Goal: Task Accomplishment & Management: Manage account settings

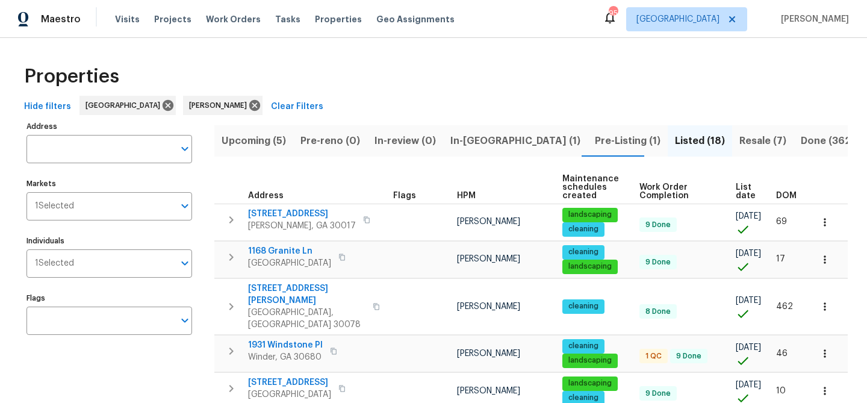
scroll to position [536, 0]
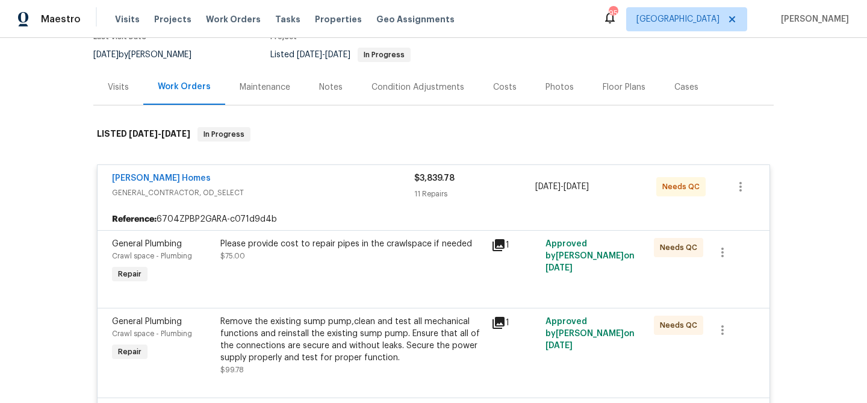
scroll to position [146, 0]
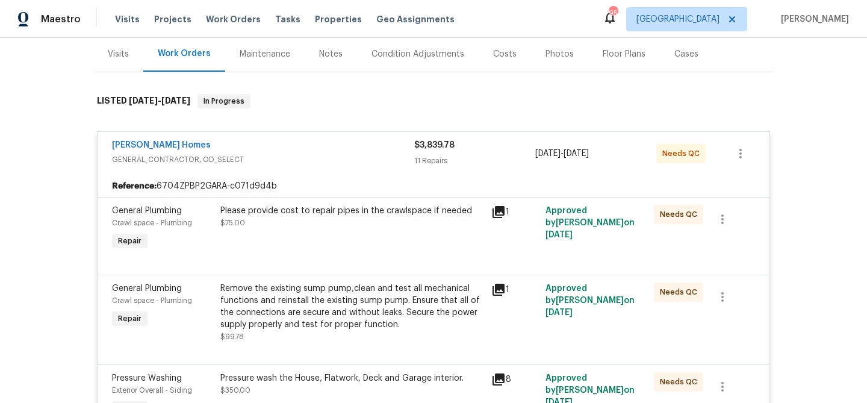
click at [337, 143] on div "Therrien Homes" at bounding box center [263, 146] width 302 height 14
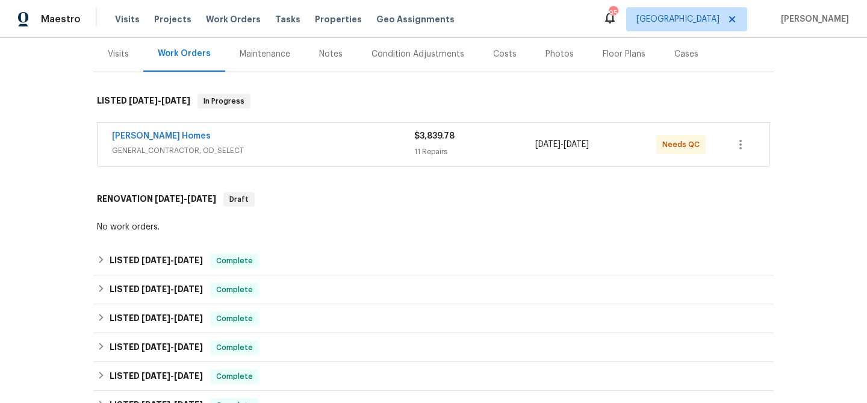
click at [337, 143] on div "Therrien Homes" at bounding box center [263, 137] width 302 height 14
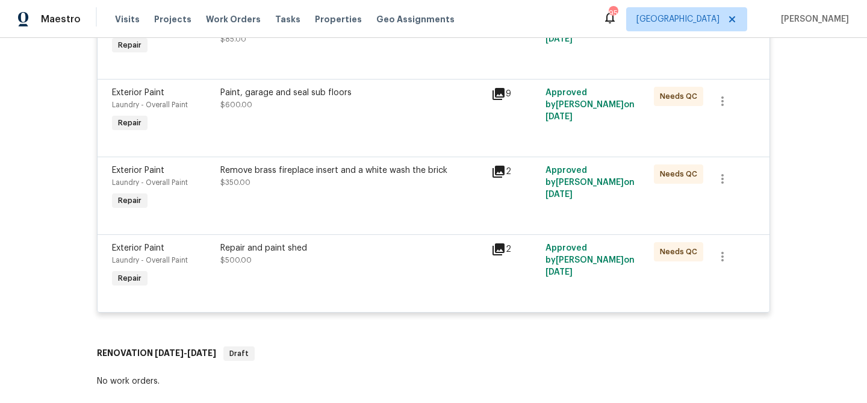
scroll to position [1133, 0]
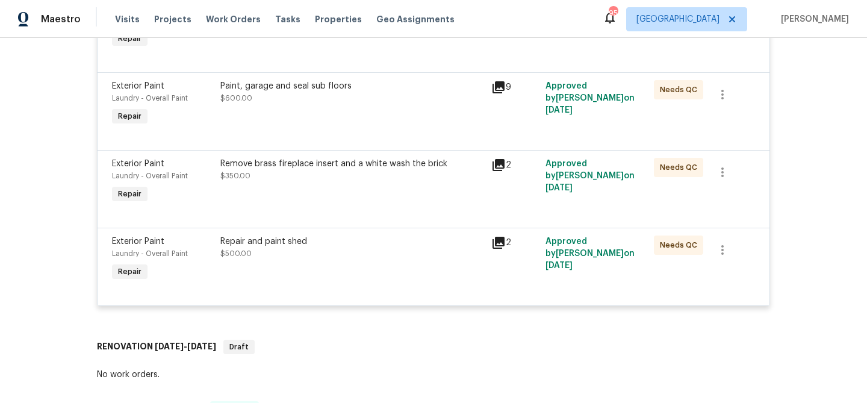
click at [432, 253] on div "Repair and paint shed $500.00" at bounding box center [352, 247] width 264 height 24
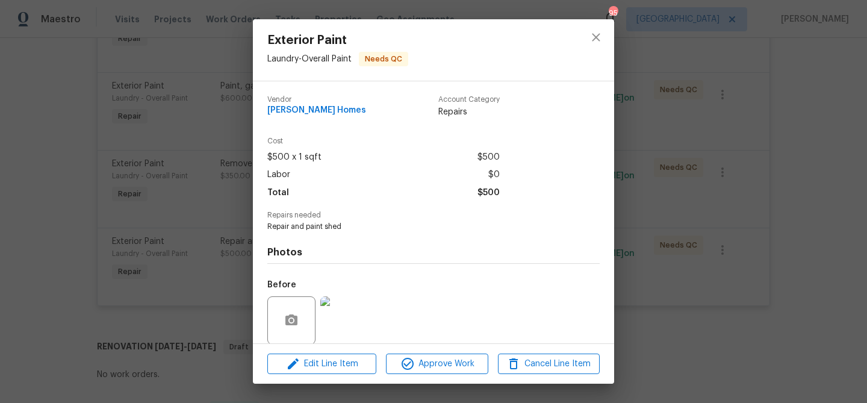
scroll to position [91, 0]
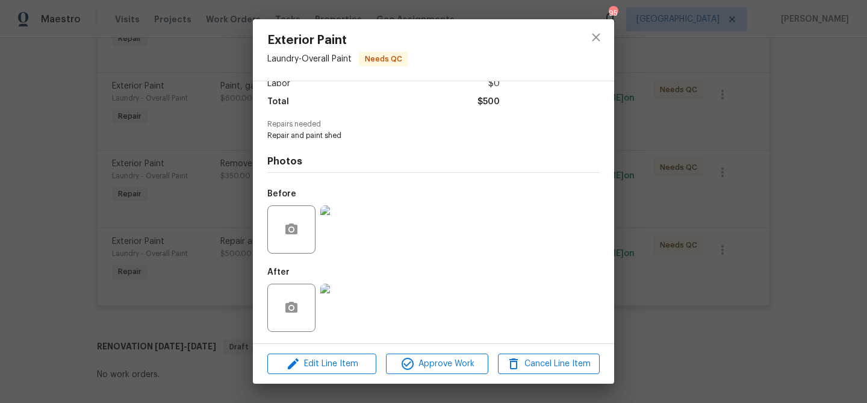
click at [351, 289] on img at bounding box center [344, 308] width 48 height 48
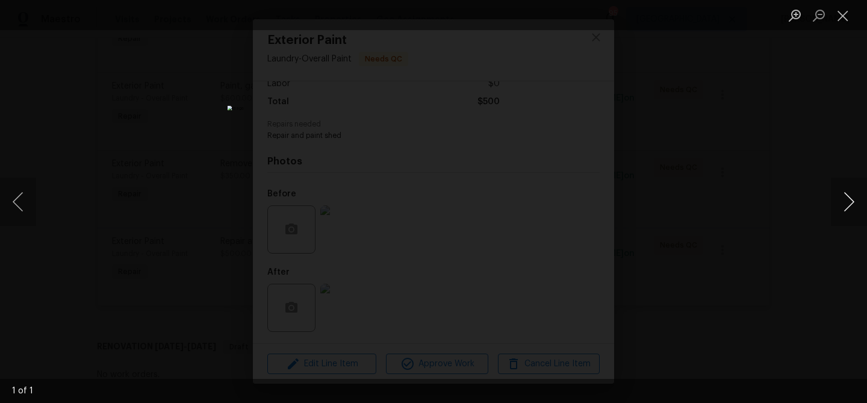
click at [855, 202] on button "Next image" at bounding box center [849, 202] width 36 height 48
click at [854, 202] on button "Next image" at bounding box center [849, 202] width 36 height 48
click at [849, 19] on button "Close lightbox" at bounding box center [843, 15] width 24 height 21
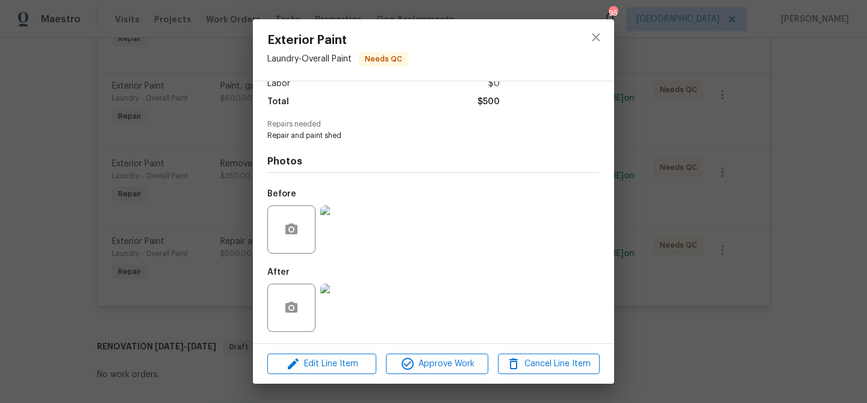
click at [331, 236] on img at bounding box center [344, 229] width 48 height 48
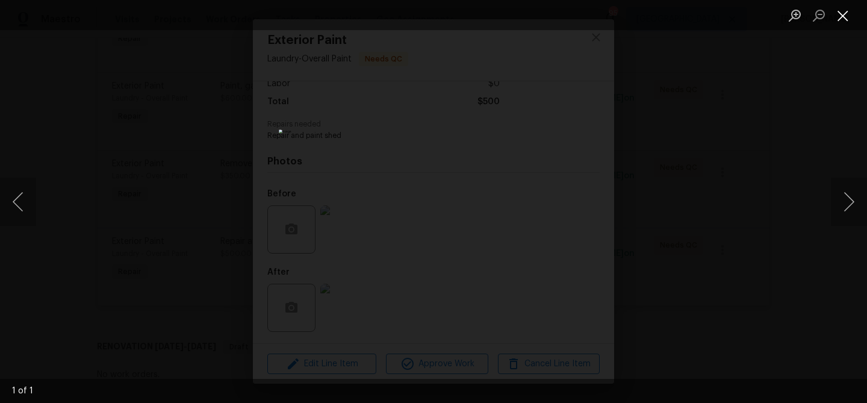
click at [844, 13] on button "Close lightbox" at bounding box center [843, 15] width 24 height 21
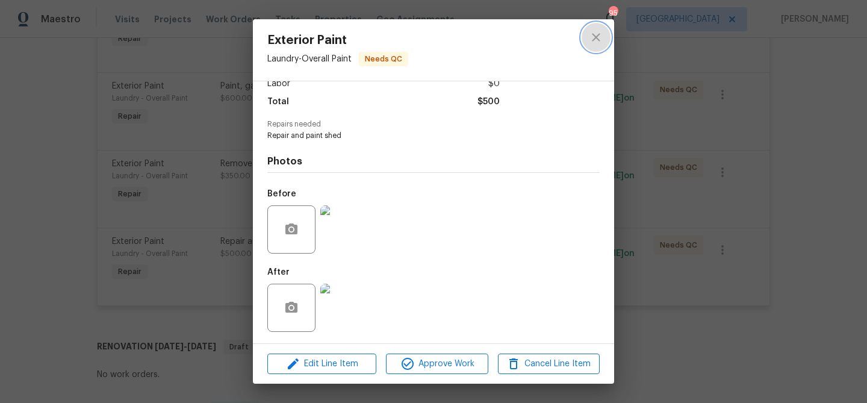
click at [598, 36] on icon "close" at bounding box center [596, 37] width 14 height 14
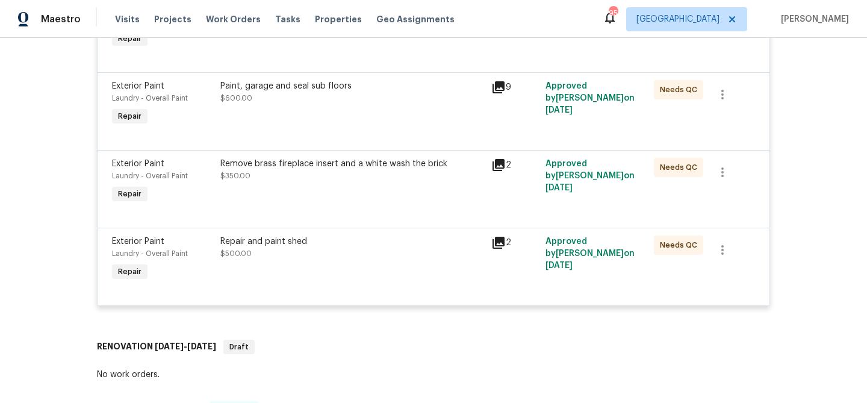
click at [364, 178] on div "Remove brass fireplace insert and a white wash the brick $350.00" at bounding box center [352, 170] width 264 height 24
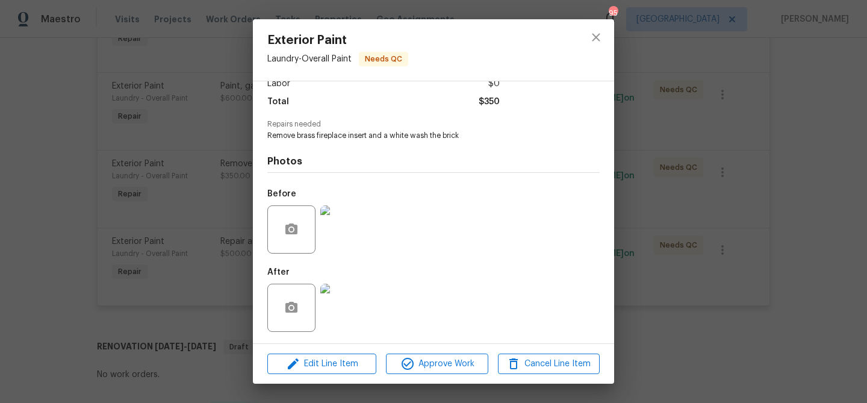
click at [357, 230] on img at bounding box center [344, 229] width 48 height 48
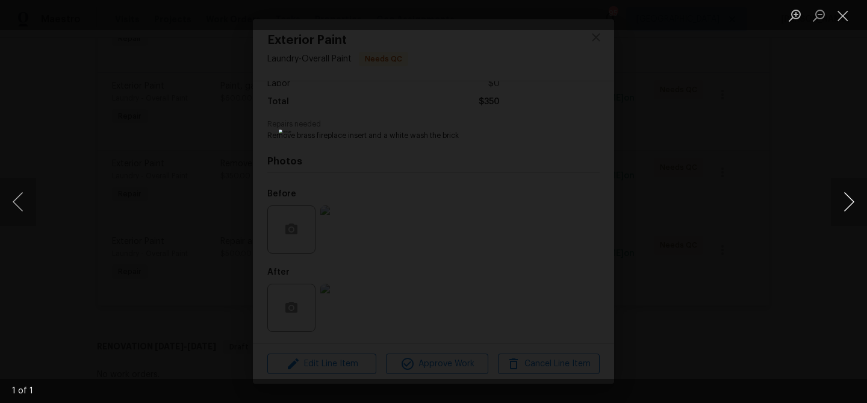
click at [850, 198] on button "Next image" at bounding box center [849, 202] width 36 height 48
click at [845, 21] on button "Close lightbox" at bounding box center [843, 15] width 24 height 21
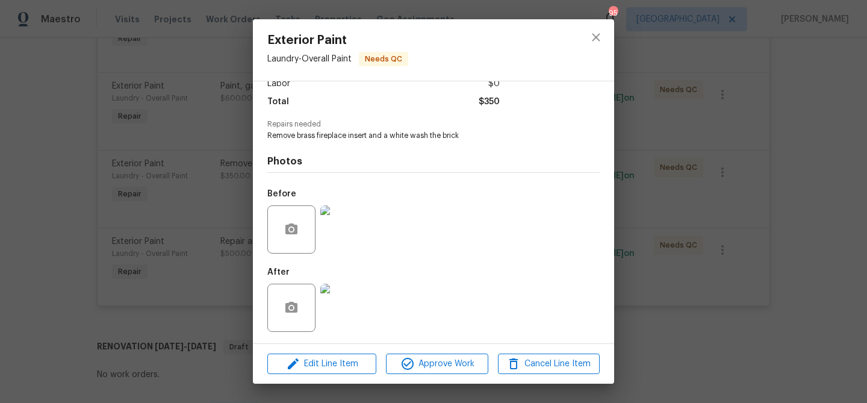
click at [349, 296] on img at bounding box center [344, 308] width 48 height 48
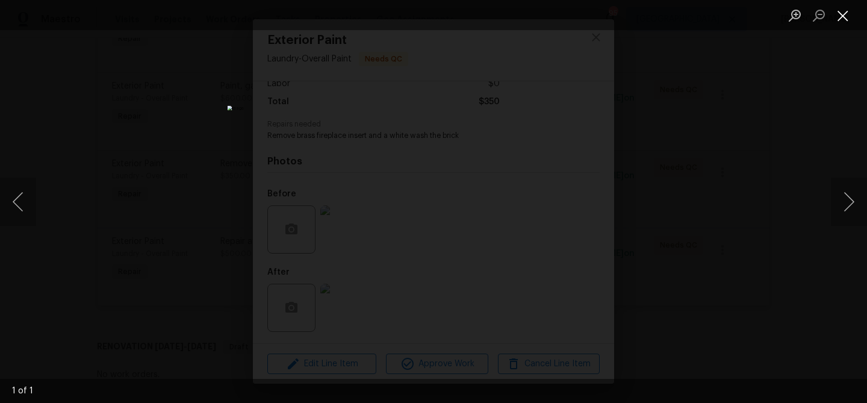
click at [841, 20] on button "Close lightbox" at bounding box center [843, 15] width 24 height 21
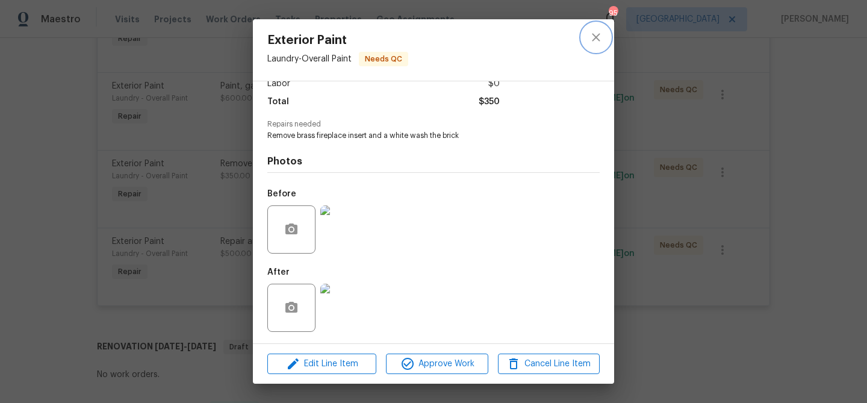
click at [597, 31] on icon "close" at bounding box center [596, 37] width 14 height 14
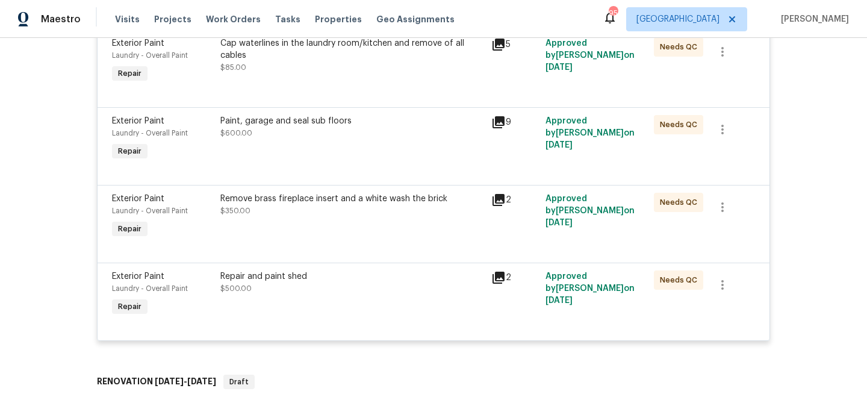
scroll to position [1094, 0]
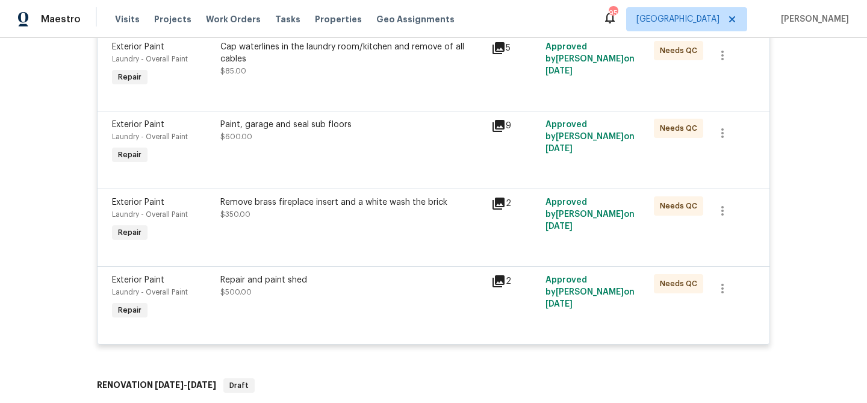
click at [498, 129] on icon at bounding box center [498, 126] width 12 height 12
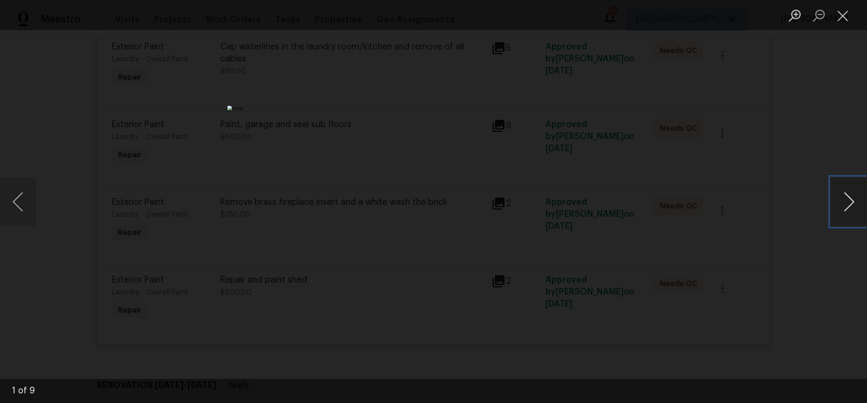
click at [851, 200] on button "Next image" at bounding box center [849, 202] width 36 height 48
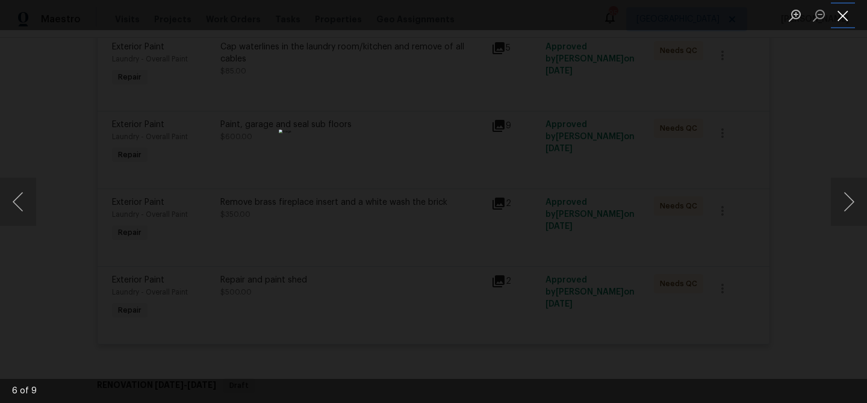
click at [839, 14] on button "Close lightbox" at bounding box center [843, 15] width 24 height 21
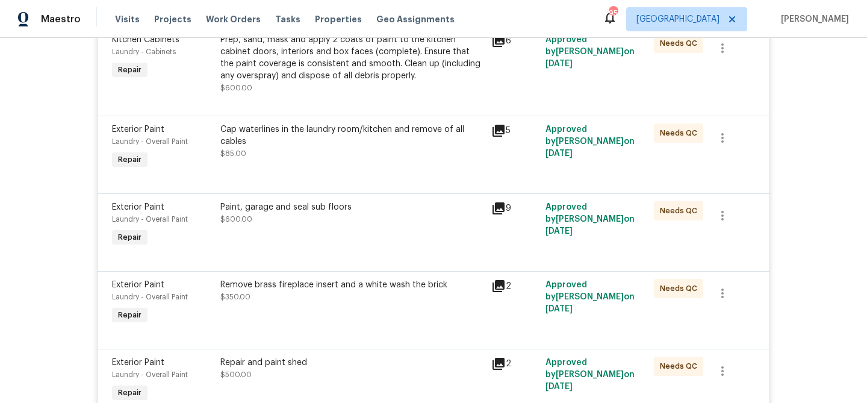
scroll to position [1010, 0]
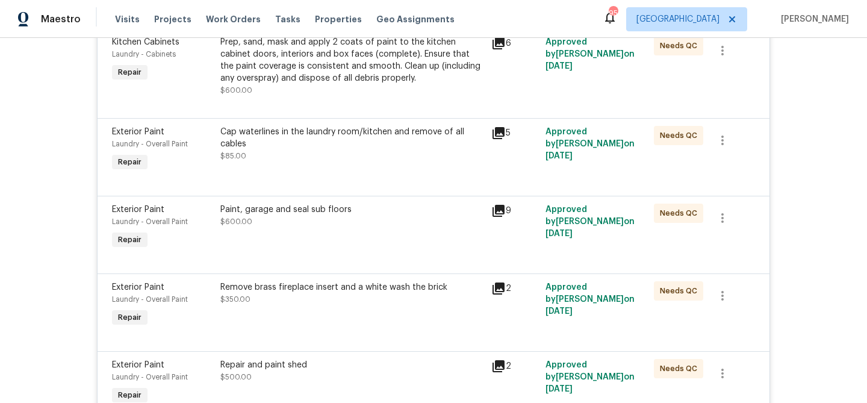
click at [498, 137] on icon at bounding box center [498, 133] width 12 height 12
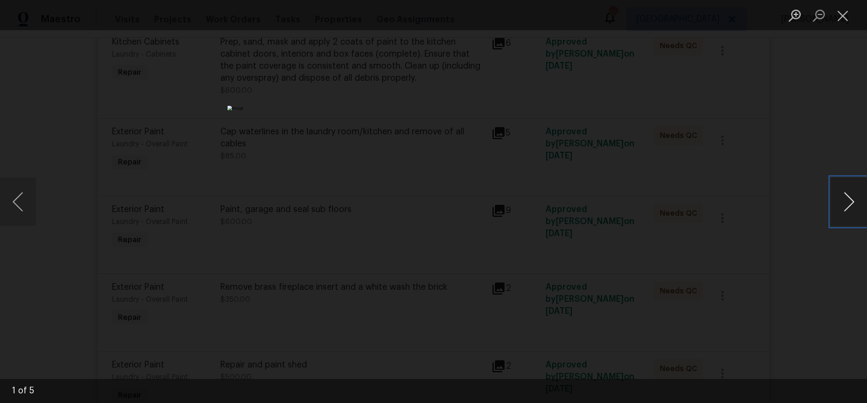
click at [849, 212] on button "Next image" at bounding box center [849, 202] width 36 height 48
click at [849, 211] on button "Next image" at bounding box center [849, 202] width 36 height 48
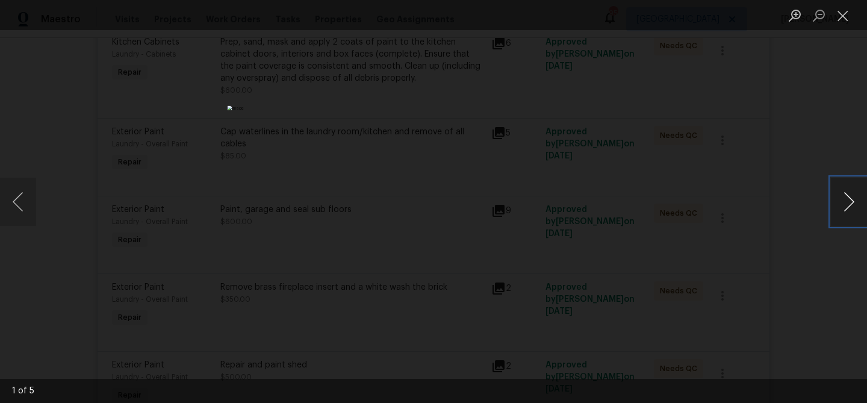
click at [849, 211] on button "Next image" at bounding box center [849, 202] width 36 height 48
click at [846, 16] on button "Close lightbox" at bounding box center [843, 15] width 24 height 21
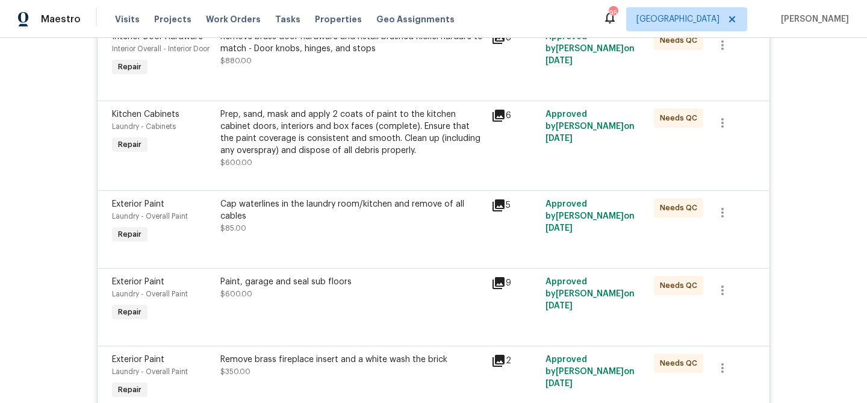
scroll to position [932, 0]
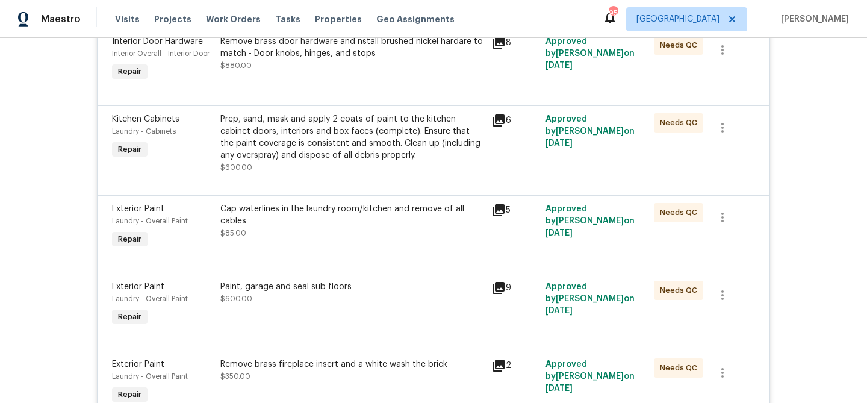
click at [447, 169] on div "Prep, sand, mask and apply 2 coats of paint to the kitchen cabinet doors, inter…" at bounding box center [352, 143] width 264 height 60
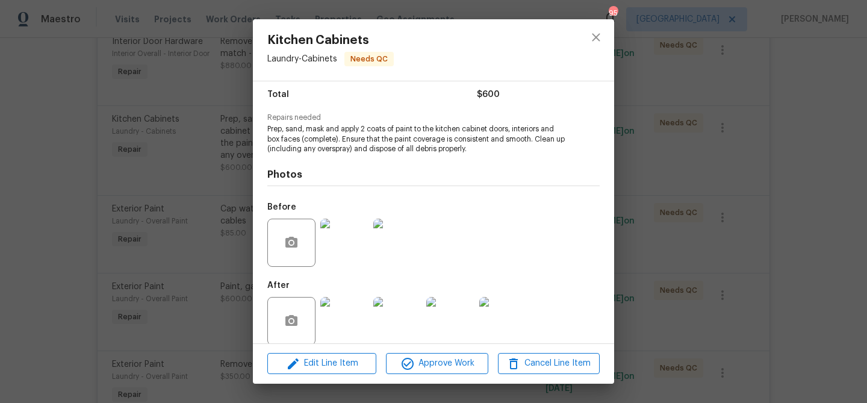
scroll to position [111, 0]
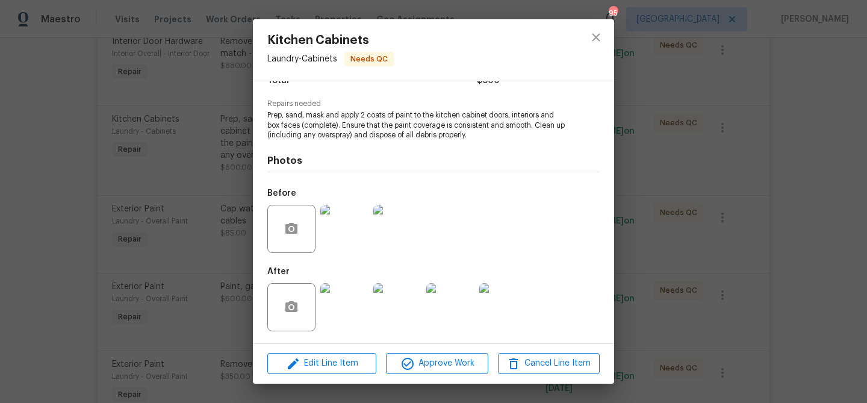
click at [338, 297] on img at bounding box center [344, 307] width 48 height 48
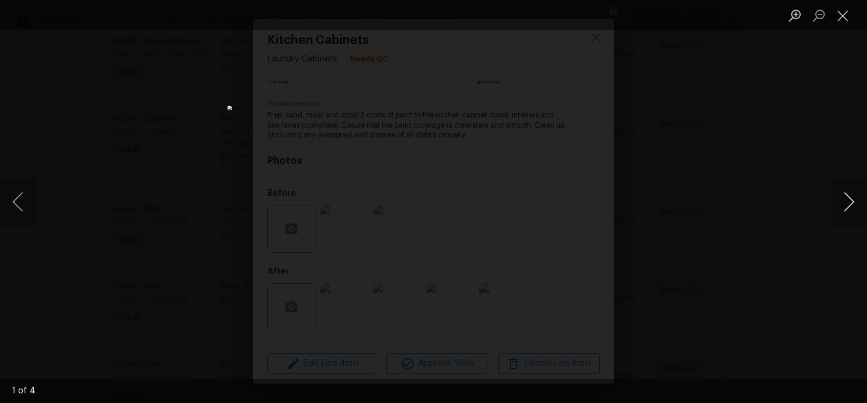
click at [849, 205] on button "Next image" at bounding box center [849, 202] width 36 height 48
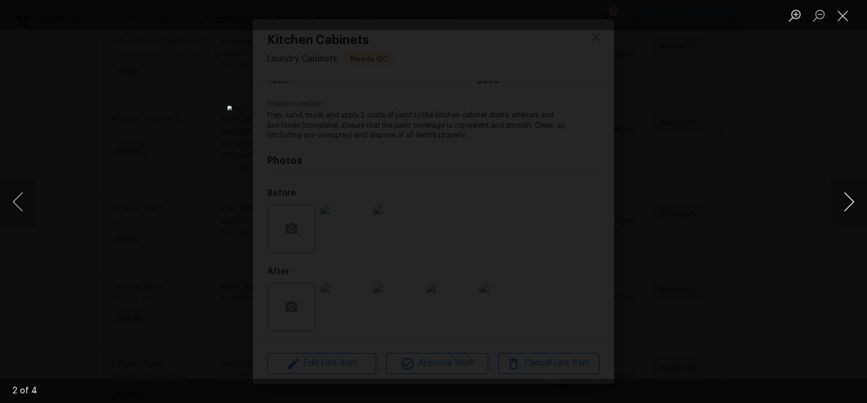
click at [849, 205] on button "Next image" at bounding box center [849, 202] width 36 height 48
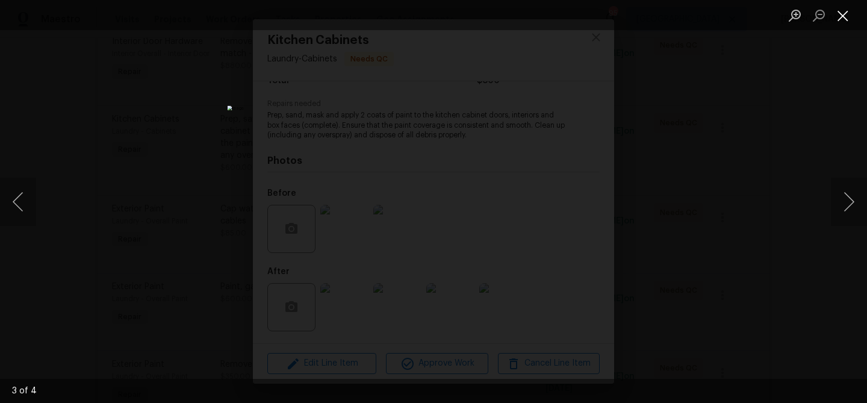
click at [843, 16] on button "Close lightbox" at bounding box center [843, 15] width 24 height 21
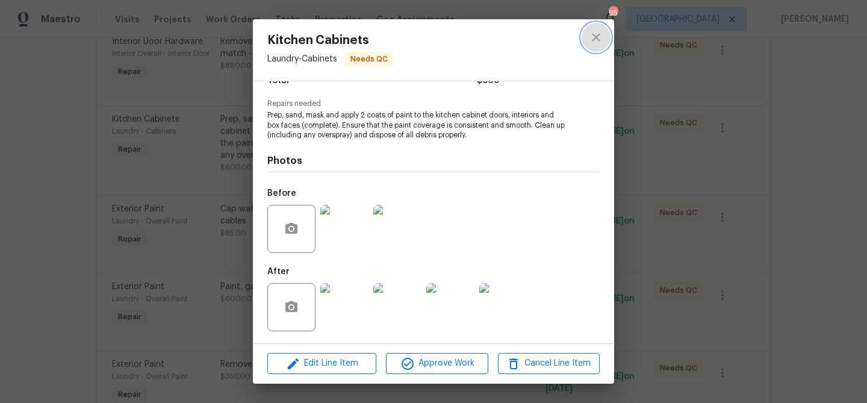
click at [592, 42] on icon "close" at bounding box center [596, 37] width 14 height 14
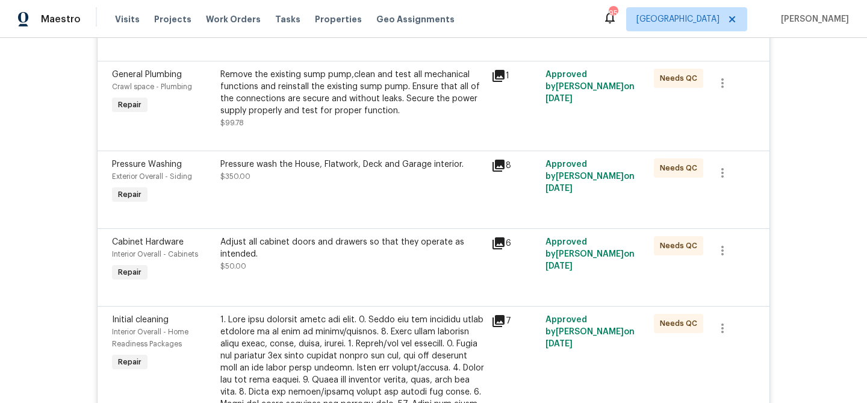
scroll to position [415, 0]
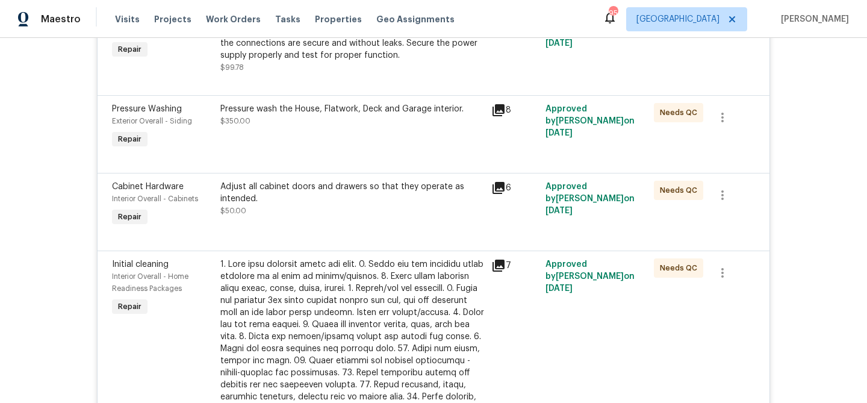
click at [335, 143] on div "Pressure wash the House, Flatwork, Deck and Garage interior. $350.00" at bounding box center [352, 126] width 271 height 55
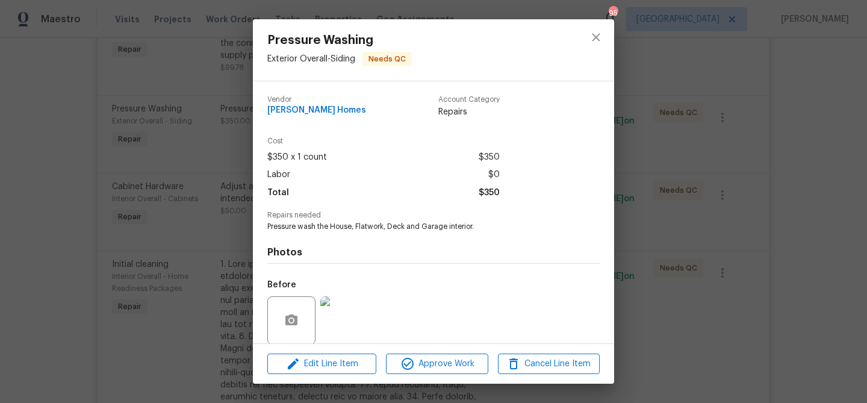
scroll to position [91, 0]
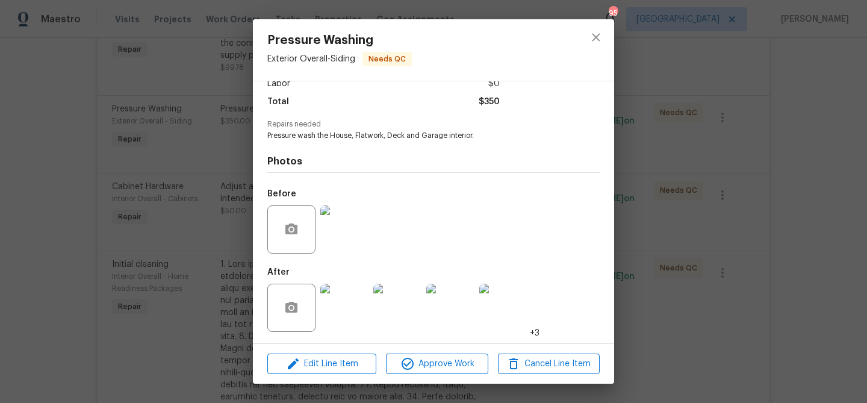
click at [338, 300] on img at bounding box center [344, 308] width 48 height 48
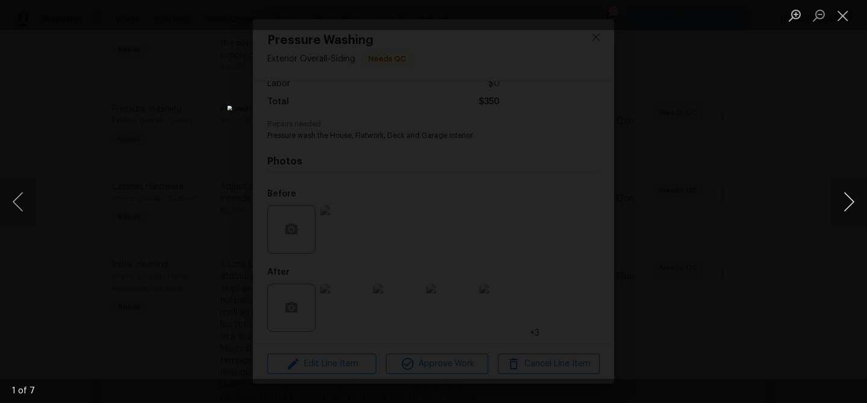
click at [851, 209] on button "Next image" at bounding box center [849, 202] width 36 height 48
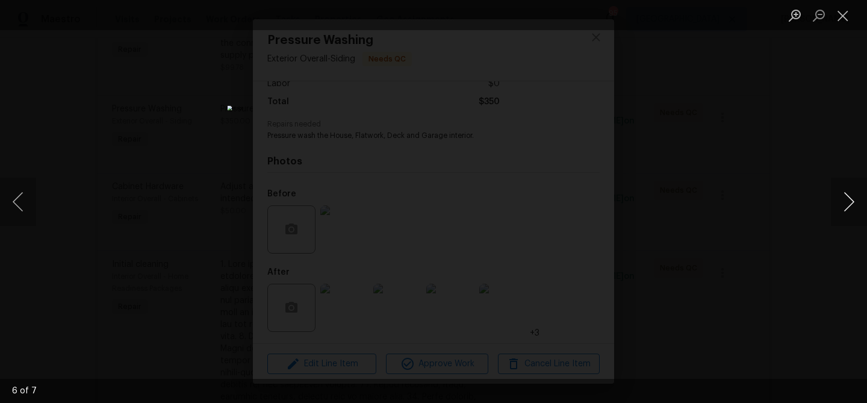
click at [851, 209] on button "Next image" at bounding box center [849, 202] width 36 height 48
click at [846, 18] on button "Close lightbox" at bounding box center [843, 15] width 24 height 21
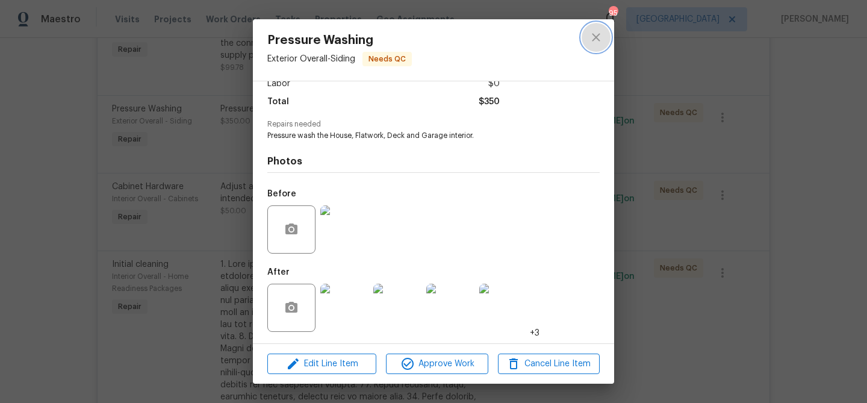
click at [603, 36] on icon "close" at bounding box center [596, 37] width 14 height 14
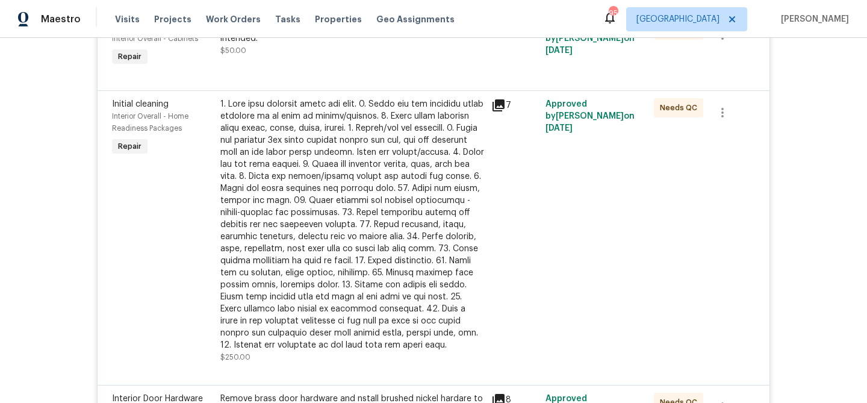
scroll to position [603, 0]
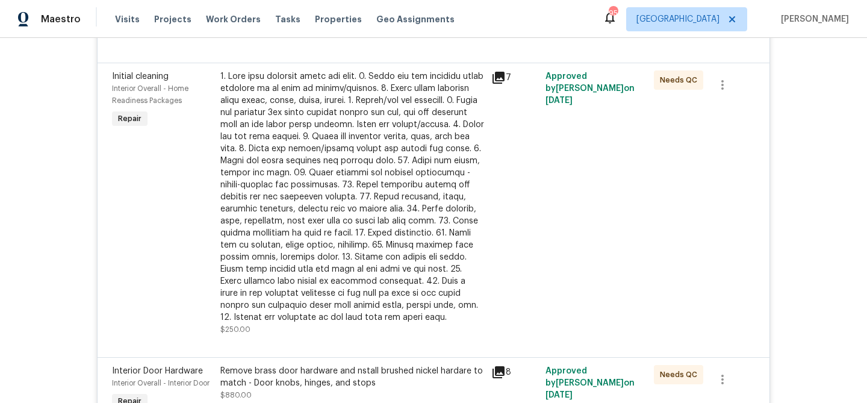
click at [411, 150] on div at bounding box center [352, 196] width 264 height 253
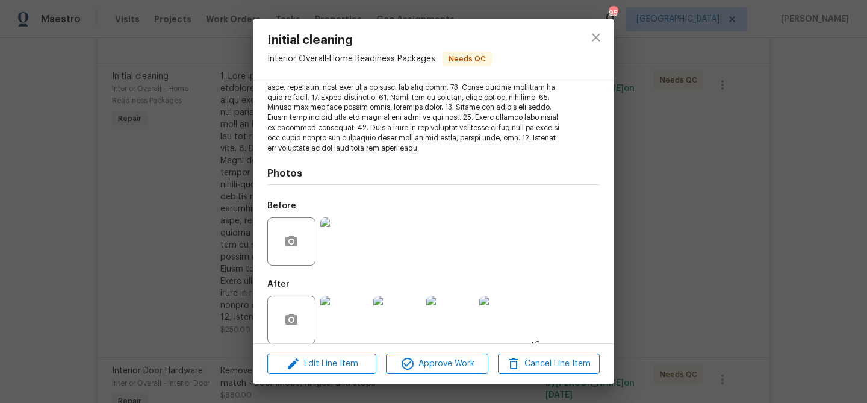
scroll to position [243, 0]
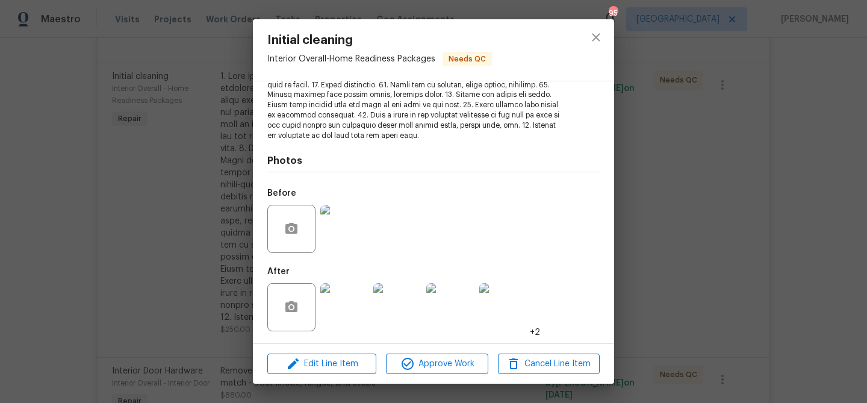
click at [335, 312] on img at bounding box center [344, 307] width 48 height 48
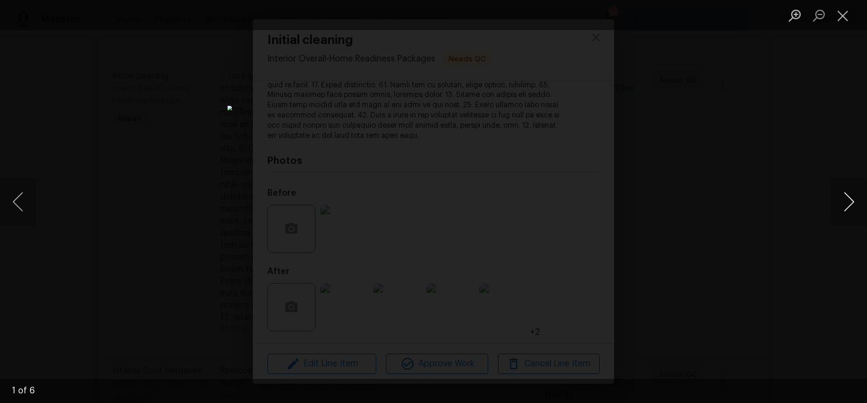
click at [846, 200] on button "Next image" at bounding box center [849, 202] width 36 height 48
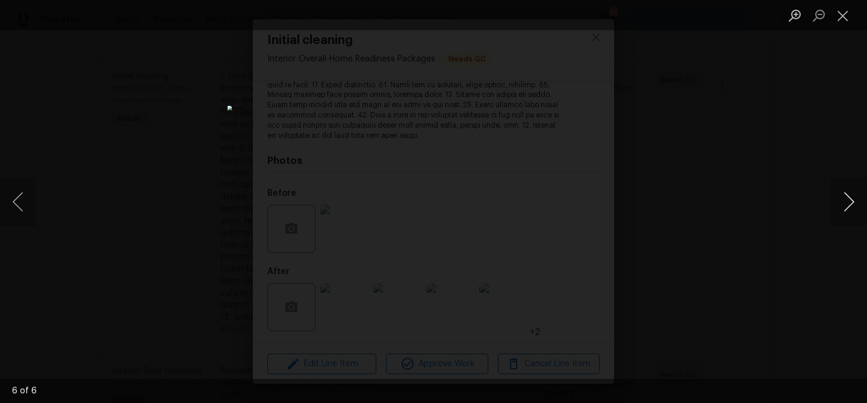
click at [846, 200] on button "Next image" at bounding box center [849, 202] width 36 height 48
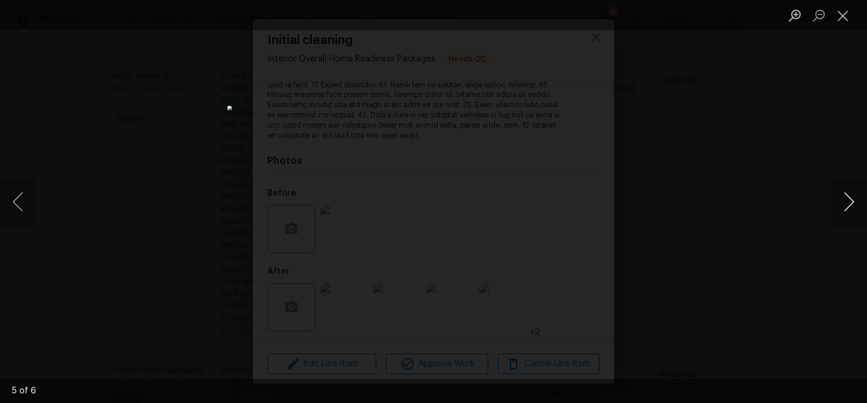
click at [846, 200] on button "Next image" at bounding box center [849, 202] width 36 height 48
click at [840, 11] on button "Close lightbox" at bounding box center [843, 15] width 24 height 21
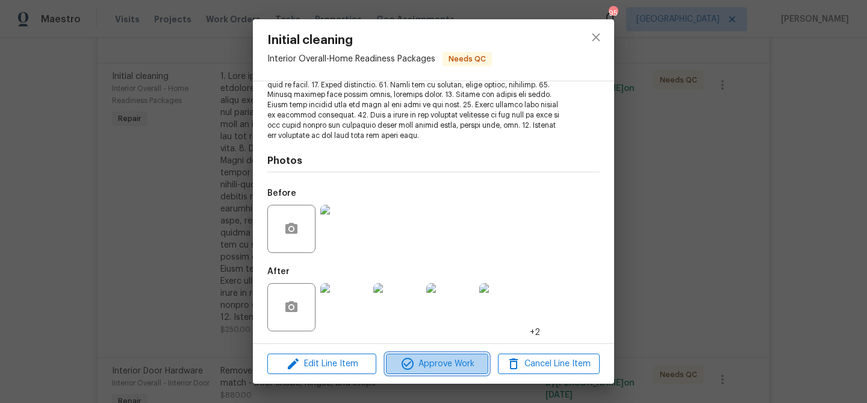
click at [425, 371] on button "Approve Work" at bounding box center [437, 363] width 102 height 21
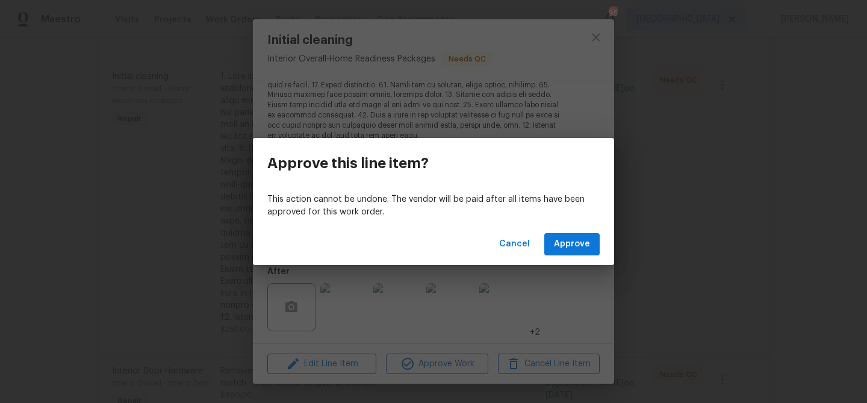
click at [568, 256] on div "Cancel Approve" at bounding box center [433, 244] width 361 height 42
click at [572, 240] on span "Approve" at bounding box center [572, 244] width 36 height 15
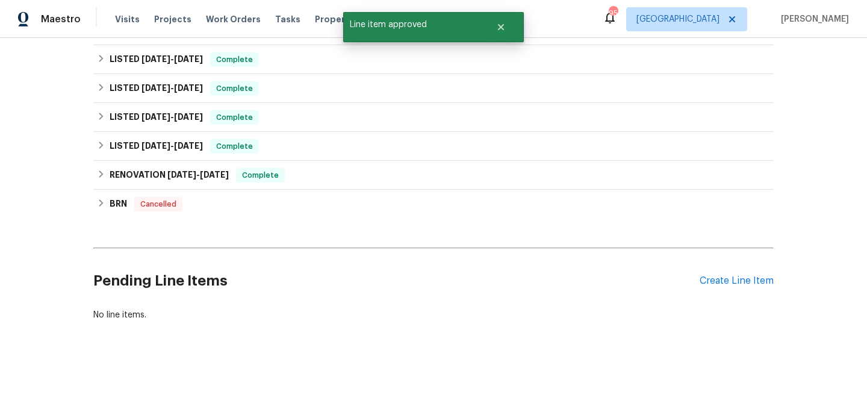
scroll to position [603, 0]
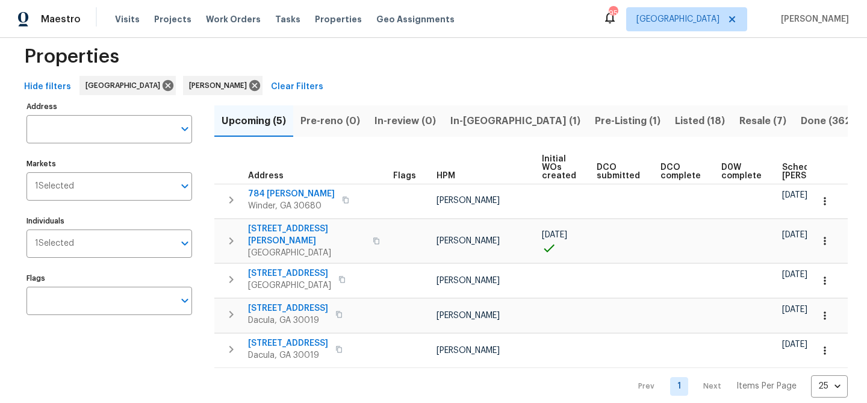
scroll to position [23, 0]
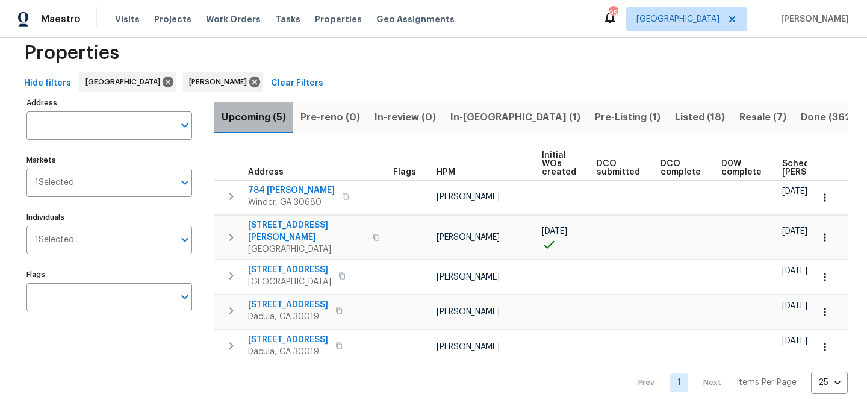
click at [273, 120] on span "Upcoming (5)" at bounding box center [254, 117] width 64 height 17
click at [284, 224] on span "401 Martin Field Ct" at bounding box center [306, 231] width 117 height 24
click at [270, 221] on span "401 Martin Field Ct" at bounding box center [306, 231] width 117 height 24
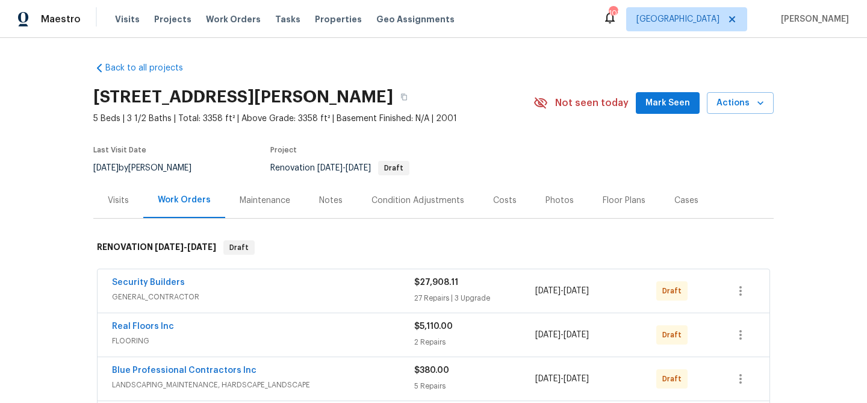
click at [642, 102] on button "Mark Seen" at bounding box center [668, 103] width 64 height 22
click at [329, 204] on div "Notes" at bounding box center [330, 200] width 23 height 12
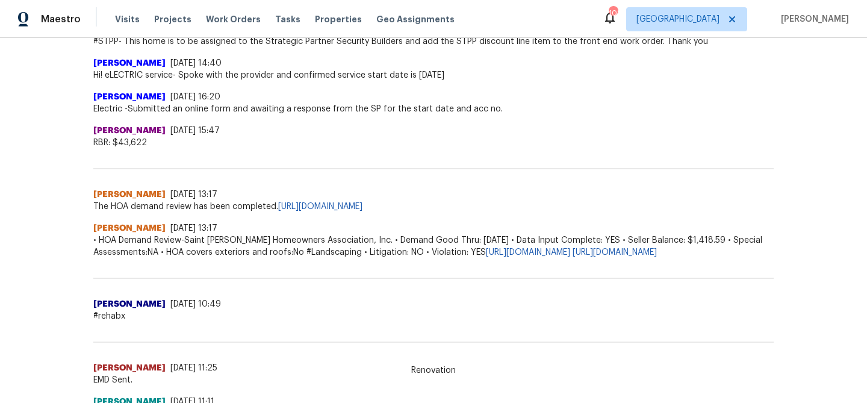
scroll to position [402, 0]
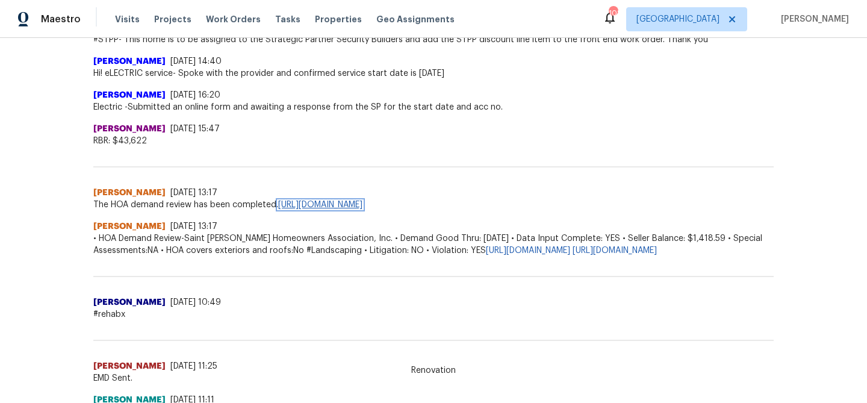
click at [289, 205] on link "https://opendoor.zendesk.com/agent/tickets/3422808" at bounding box center [320, 204] width 84 height 8
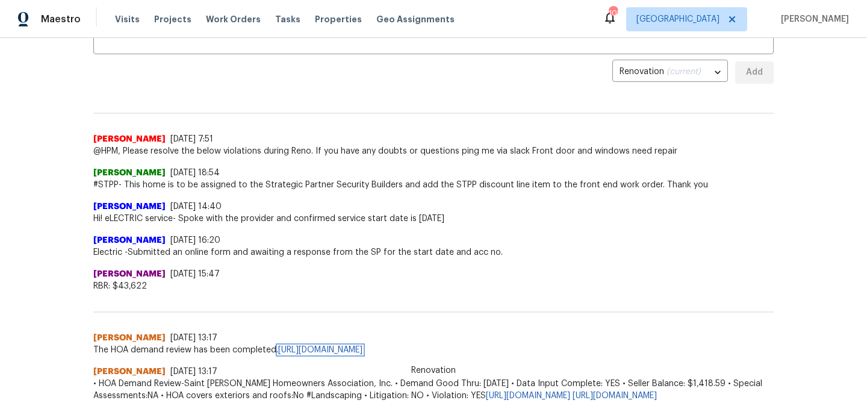
scroll to position [0, 0]
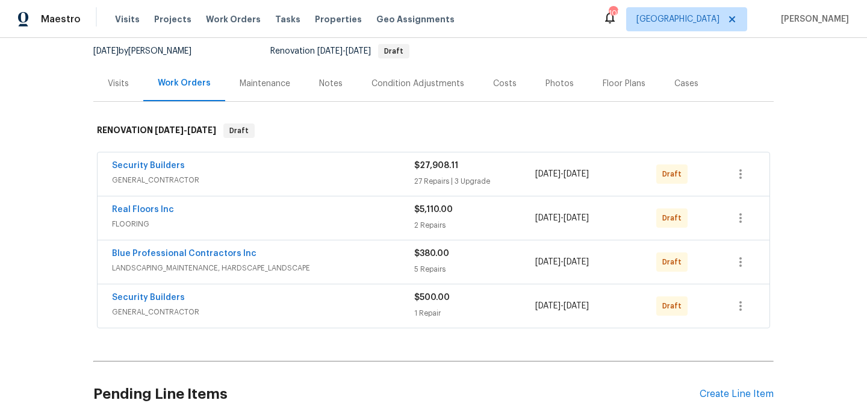
scroll to position [147, 0]
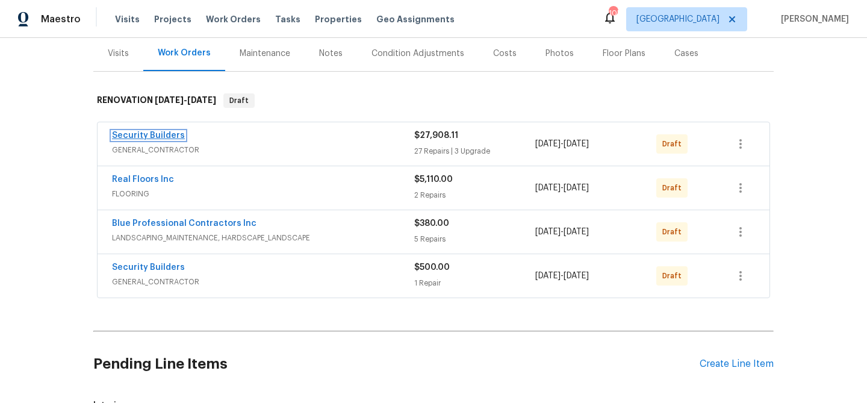
click at [158, 134] on link "Security Builders" at bounding box center [148, 135] width 73 height 8
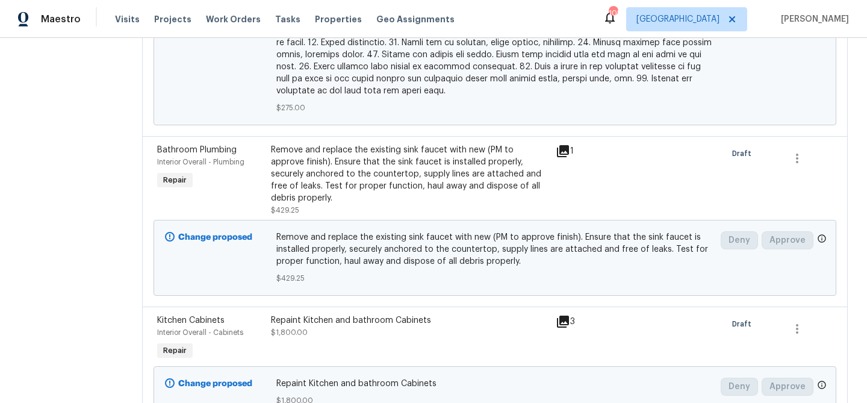
scroll to position [1513, 0]
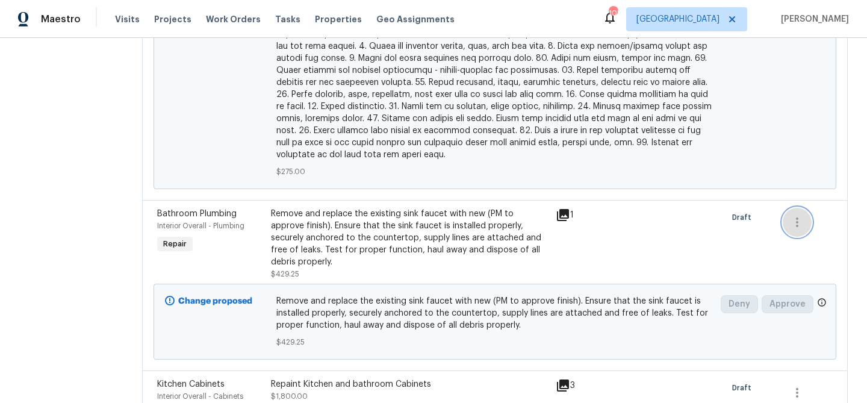
click at [804, 228] on icon "button" at bounding box center [797, 222] width 14 height 14
click at [802, 228] on li "Cancel" at bounding box center [807, 224] width 46 height 20
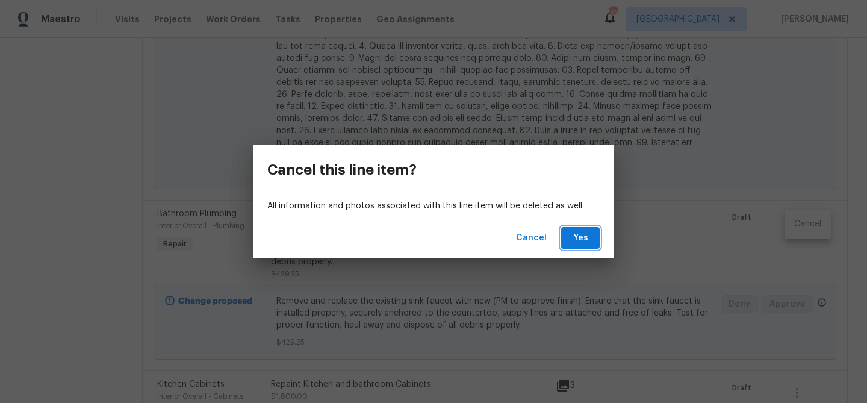
click at [585, 238] on span "Yes" at bounding box center [580, 238] width 19 height 15
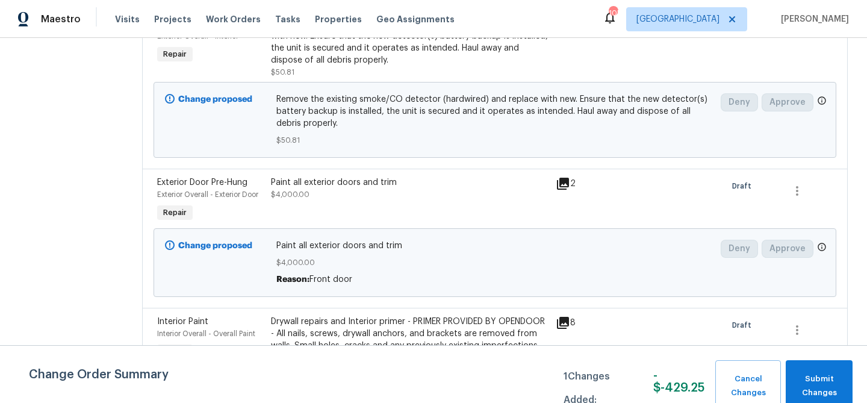
scroll to position [2879, 0]
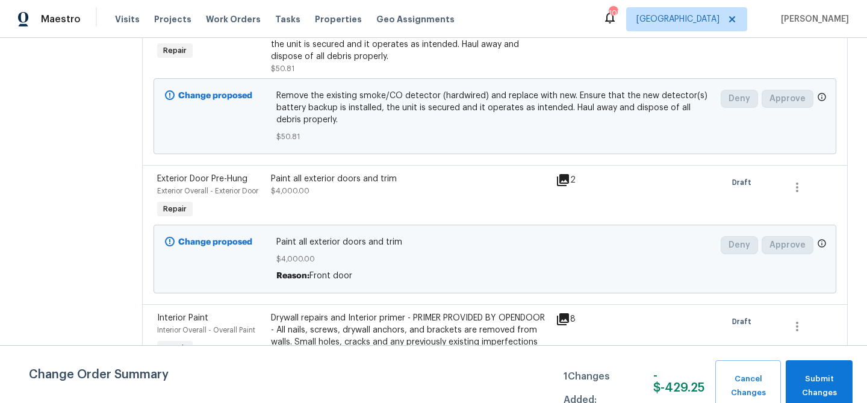
click at [400, 193] on div "Paint all exterior doors and trim $4,000.00" at bounding box center [410, 185] width 278 height 24
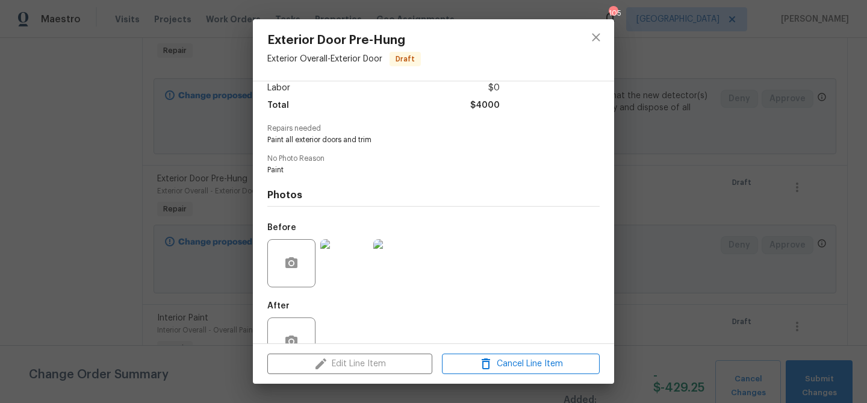
scroll to position [121, 0]
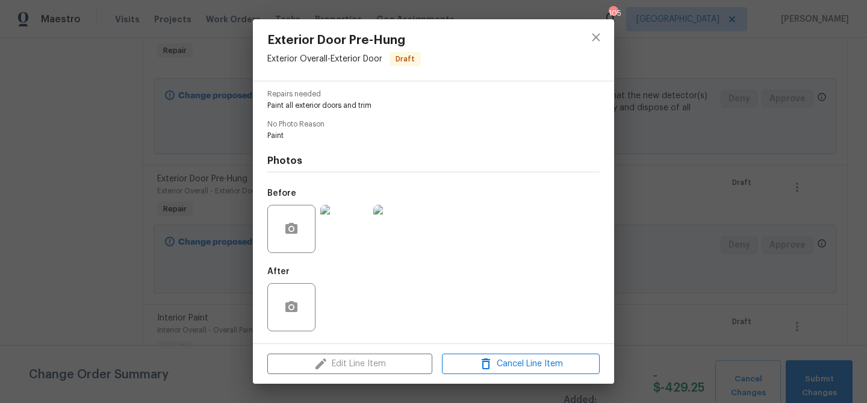
click at [487, 148] on div "Photos Before After" at bounding box center [433, 239] width 332 height 198
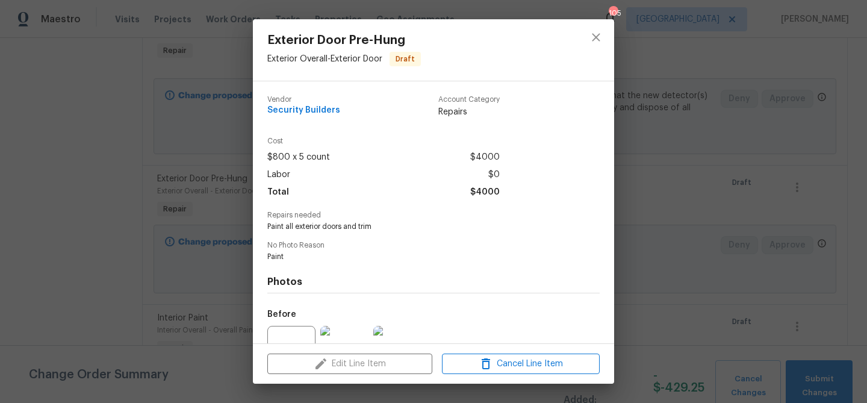
click at [296, 109] on span "Security Builders" at bounding box center [303, 110] width 73 height 9
click at [530, 220] on div "Repairs needed Paint all exterior doors and trim" at bounding box center [433, 221] width 332 height 20
click at [595, 30] on icon "close" at bounding box center [596, 37] width 14 height 14
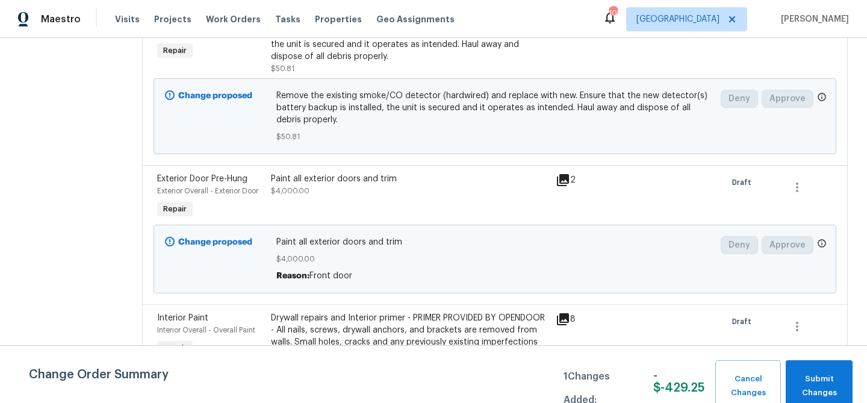
click at [302, 185] on div "Paint all exterior doors and trim" at bounding box center [410, 179] width 278 height 12
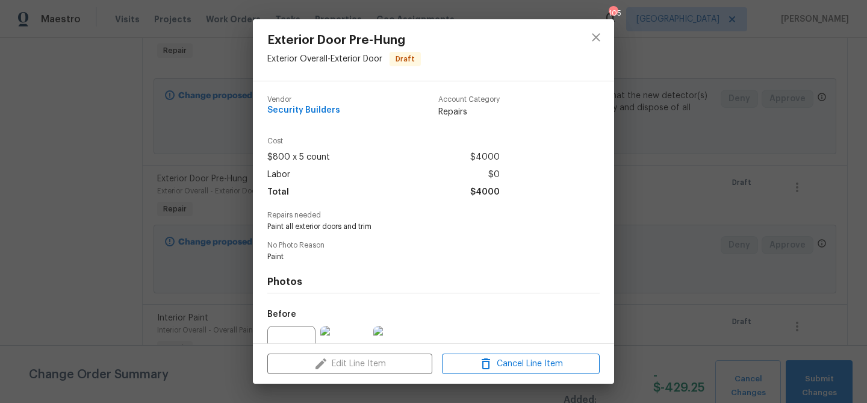
click at [724, 212] on div "Exterior Door Pre-Hung Exterior Overall - Exterior Door Draft Vendor Security B…" at bounding box center [433, 201] width 867 height 403
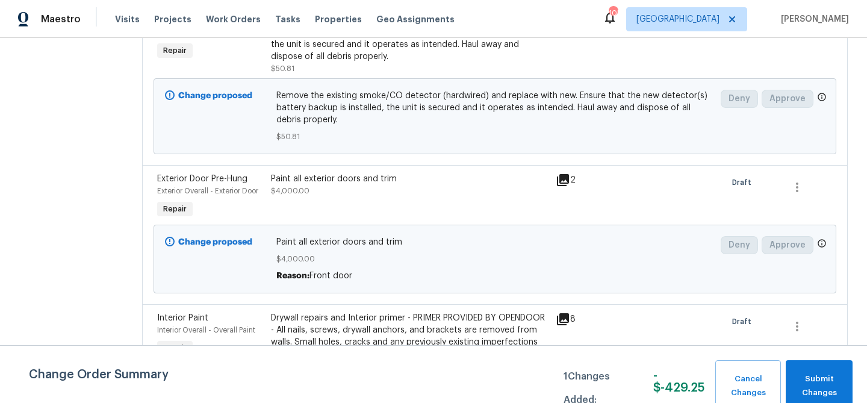
click at [344, 259] on span "$4,000.00" at bounding box center [495, 259] width 438 height 12
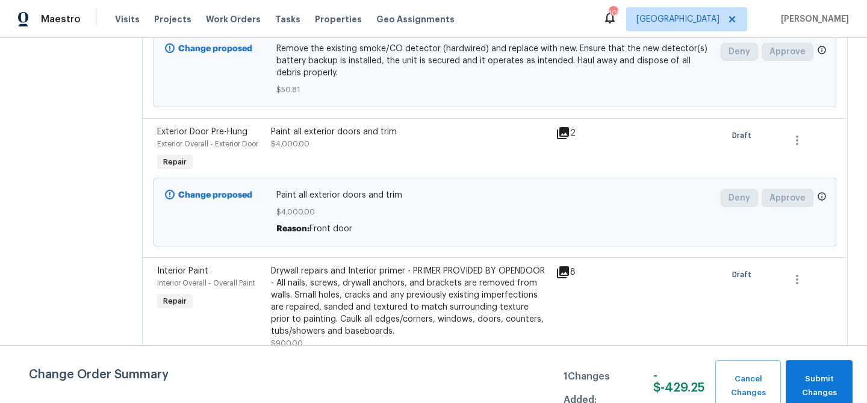
scroll to position [2943, 0]
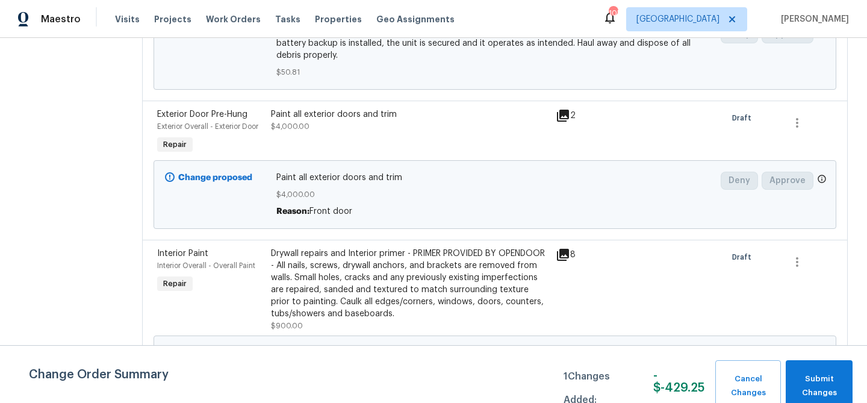
click at [219, 181] on b "Change proposed" at bounding box center [215, 177] width 74 height 8
click at [313, 200] on span "$4,000.00" at bounding box center [495, 194] width 438 height 12
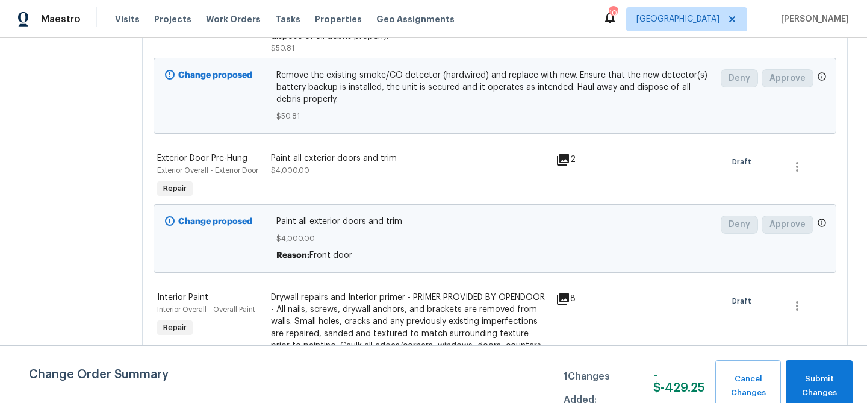
scroll to position [2891, 0]
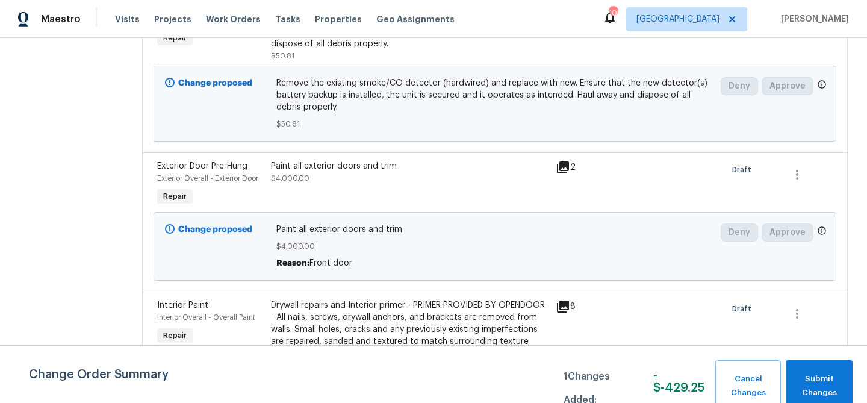
click at [349, 193] on div "Paint all exterior doors and trim $4,000.00" at bounding box center [409, 184] width 285 height 55
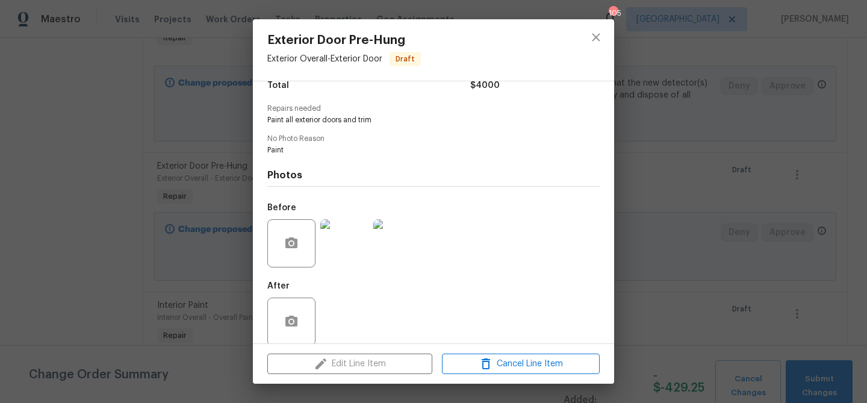
scroll to position [109, 0]
click at [671, 202] on div "Exterior Door Pre-Hung Exterior Overall - Exterior Door Draft Vendor Security B…" at bounding box center [433, 201] width 867 height 403
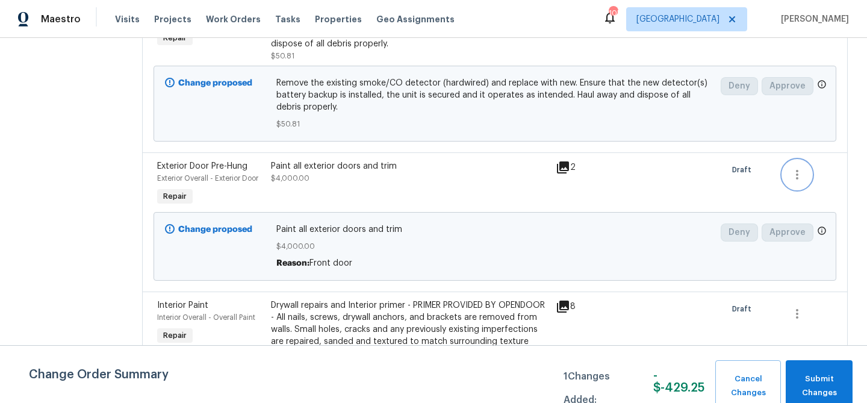
click at [804, 182] on icon "button" at bounding box center [797, 174] width 14 height 14
click at [794, 184] on li "Cancel" at bounding box center [807, 181] width 46 height 20
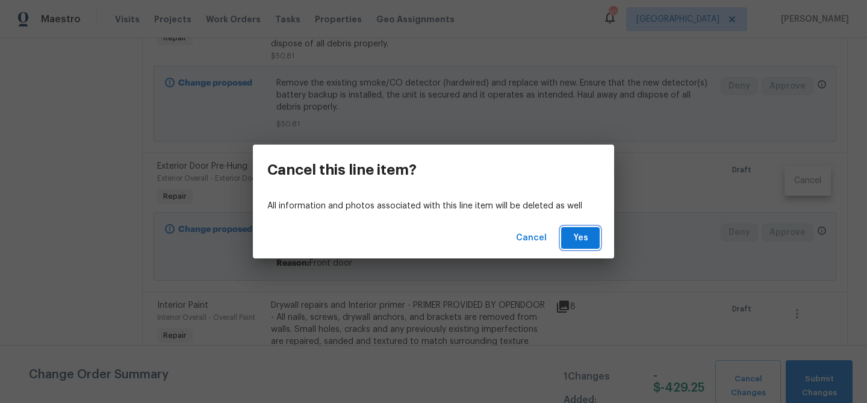
click at [588, 235] on span "Yes" at bounding box center [580, 238] width 19 height 15
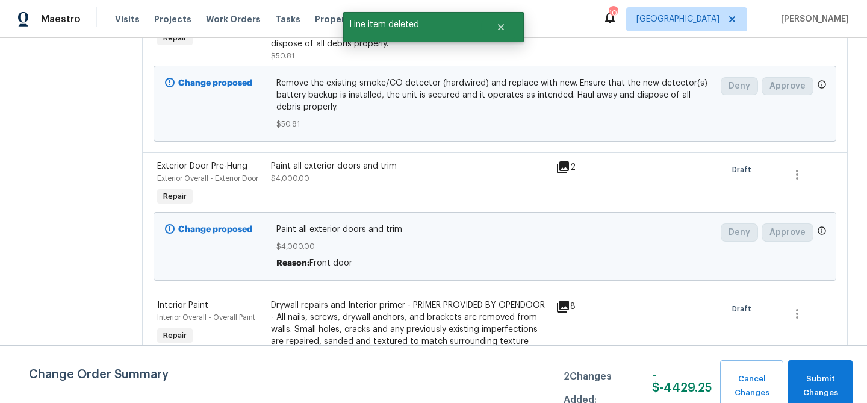
scroll to position [0, 0]
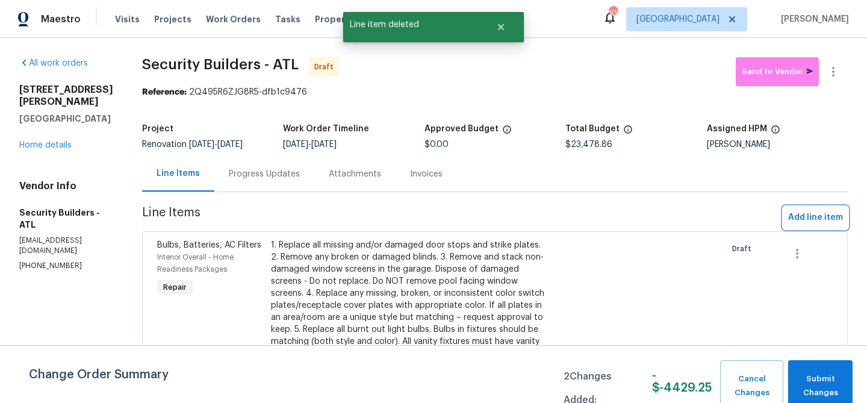
click at [812, 216] on span "Add line item" at bounding box center [815, 217] width 55 height 15
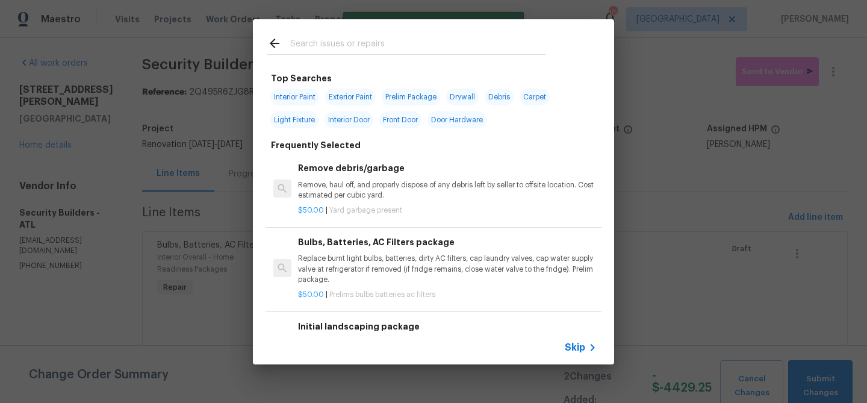
click at [331, 25] on div at bounding box center [406, 43] width 307 height 48
click at [327, 41] on input "text" at bounding box center [417, 45] width 255 height 18
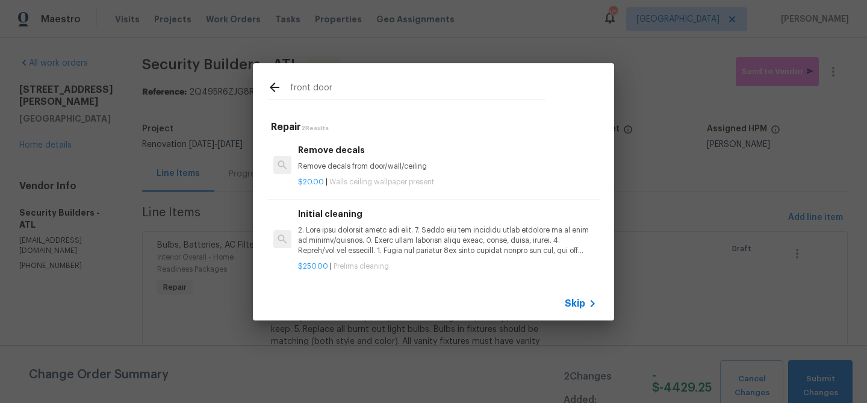
click at [324, 82] on input "front door" at bounding box center [417, 89] width 255 height 18
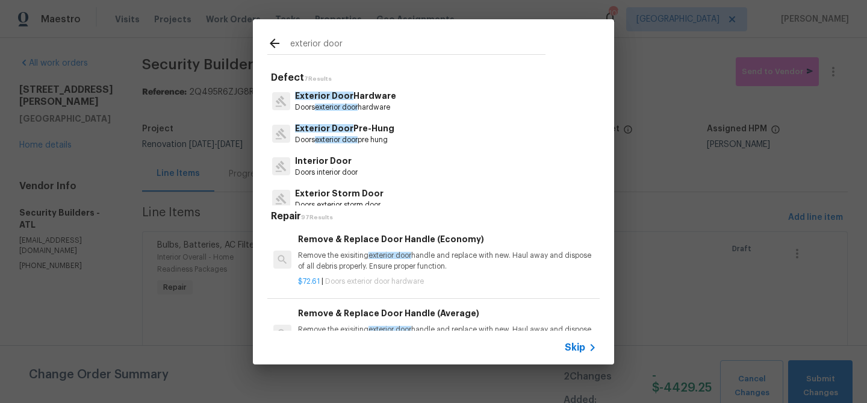
type input "exterior door"
click at [326, 134] on p "Exterior Door Pre-Hung" at bounding box center [344, 128] width 99 height 13
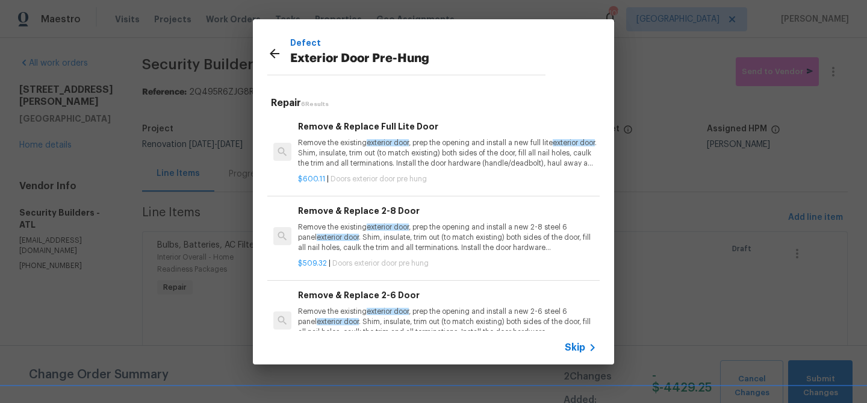
click at [359, 159] on p "Remove the existing exterior door , prep the opening and install a new full lit…" at bounding box center [447, 153] width 299 height 31
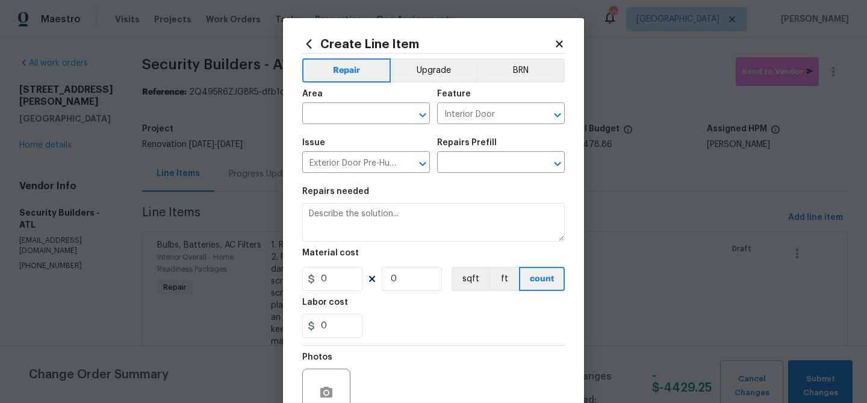
type input "Remove & Replace Full Lite Door $600.11"
type textarea "Remove the existing exterior door, prep the opening and install a new full lite…"
type input "600.11"
type input "1"
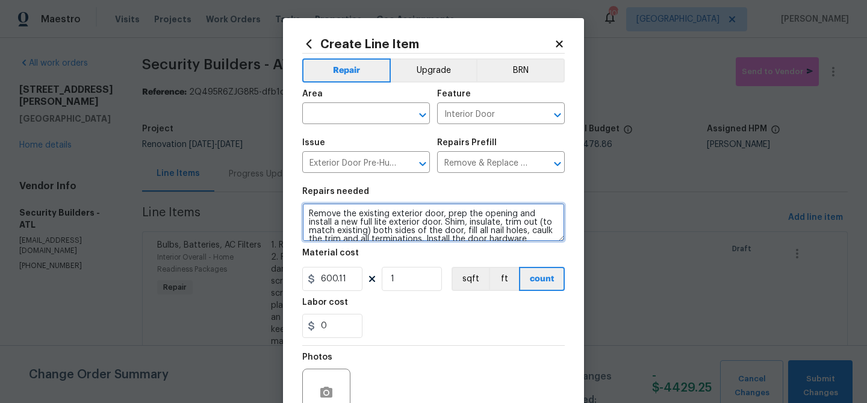
click at [306, 213] on textarea "Remove the existing exterior door, prep the opening and install a new full lite…" at bounding box center [433, 222] width 262 height 39
type textarea "Front door - Remove the existing exterior door, prep the opening and install a …"
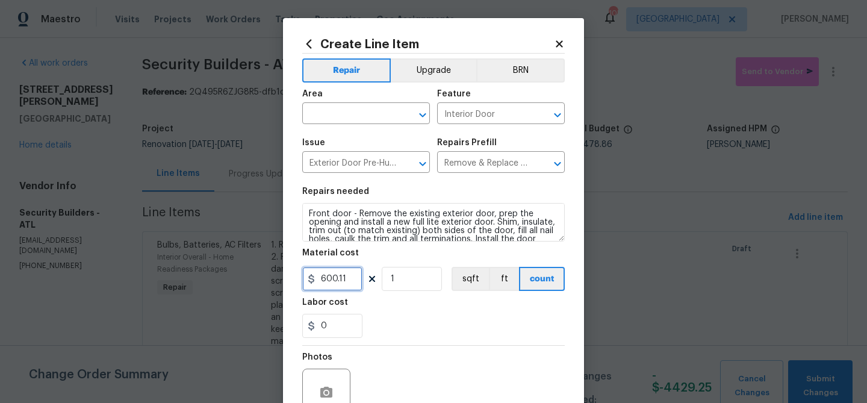
click at [334, 278] on input "600.11" at bounding box center [332, 279] width 60 height 24
type input "900"
click at [404, 279] on input "1" at bounding box center [412, 279] width 60 height 24
click at [372, 114] on input "text" at bounding box center [349, 114] width 94 height 19
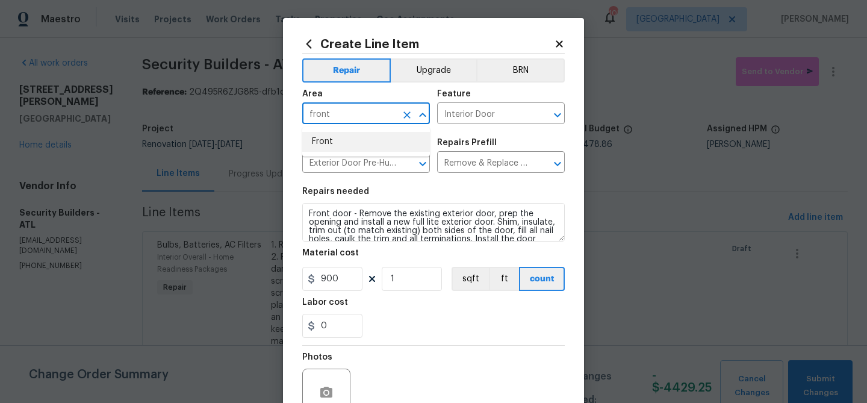
click at [360, 138] on li "Front" at bounding box center [366, 142] width 128 height 20
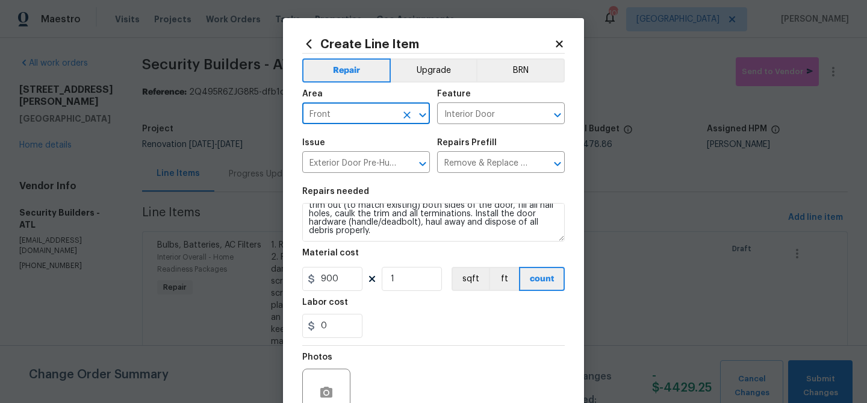
scroll to position [116, 0]
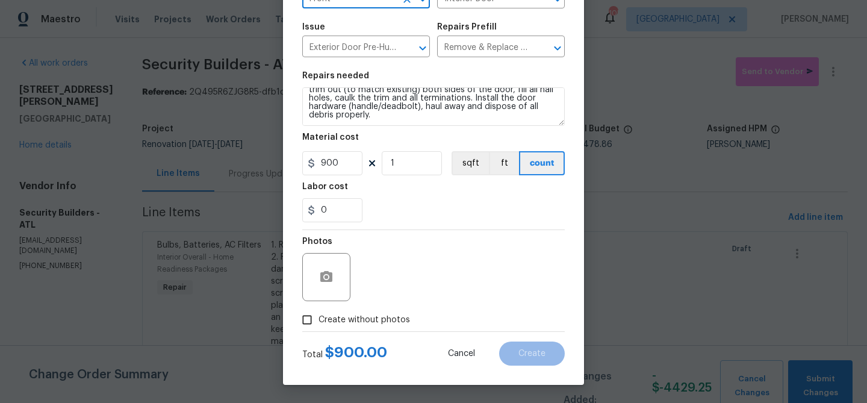
type input "Front"
click at [359, 320] on span "Create without photos" at bounding box center [364, 320] width 92 height 13
click at [318, 320] on input "Create without photos" at bounding box center [307, 319] width 23 height 23
checkbox input "true"
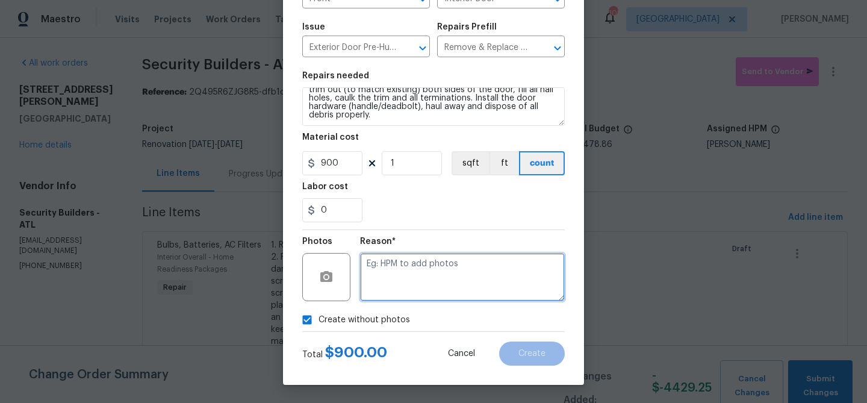
click at [374, 294] on textarea at bounding box center [462, 277] width 205 height 48
type textarea "f"
type textarea "exterior door replacement"
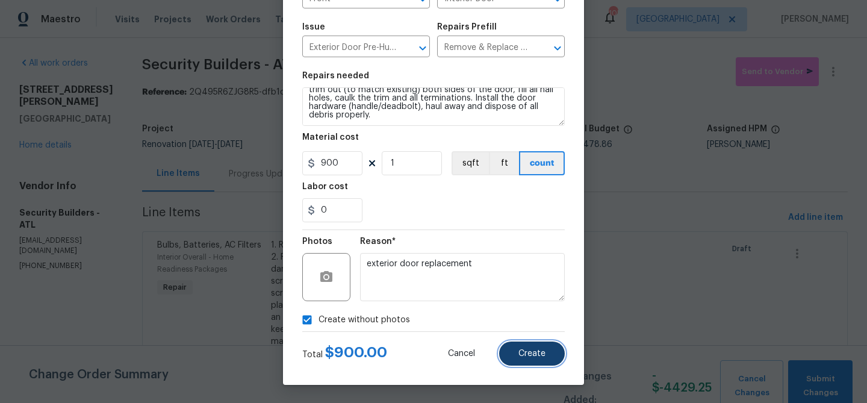
click at [530, 364] on button "Create" at bounding box center [532, 353] width 66 height 24
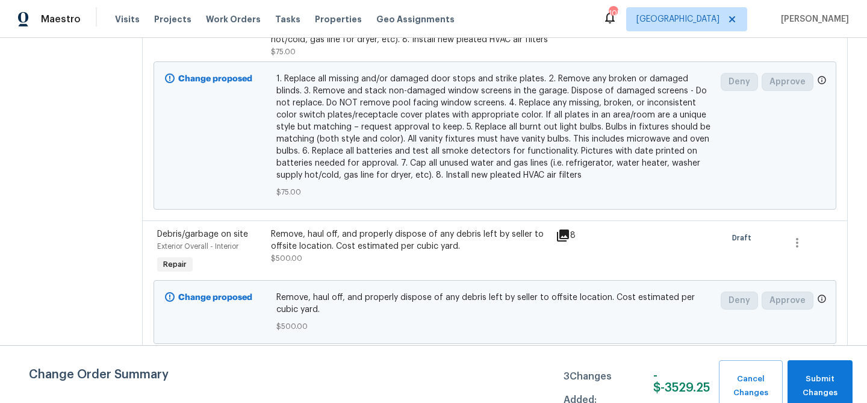
scroll to position [365, 0]
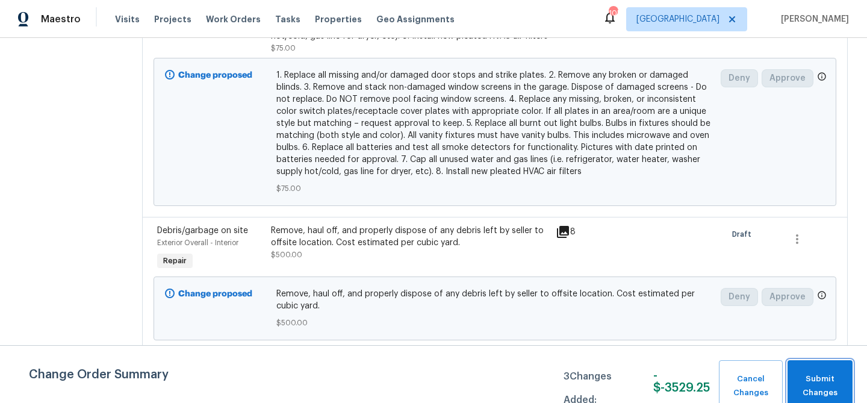
click at [837, 378] on span "Submit Changes" at bounding box center [819, 386] width 53 height 28
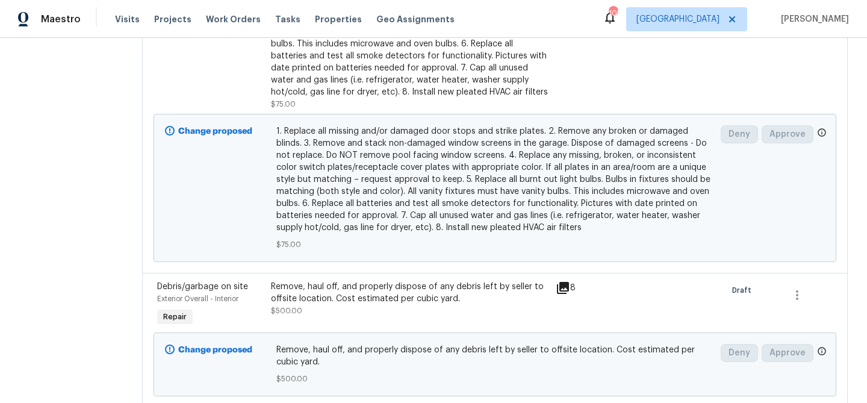
scroll to position [186, 0]
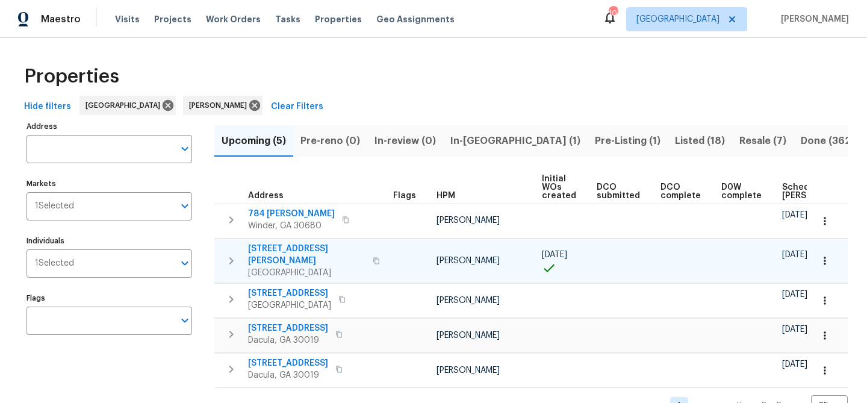
click at [288, 247] on span "[STREET_ADDRESS][PERSON_NAME]" at bounding box center [306, 255] width 117 height 24
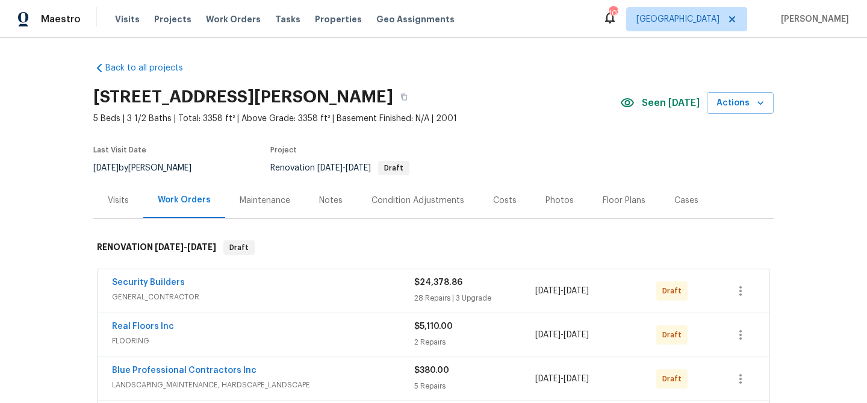
click at [332, 194] on div "Notes" at bounding box center [330, 200] width 23 height 12
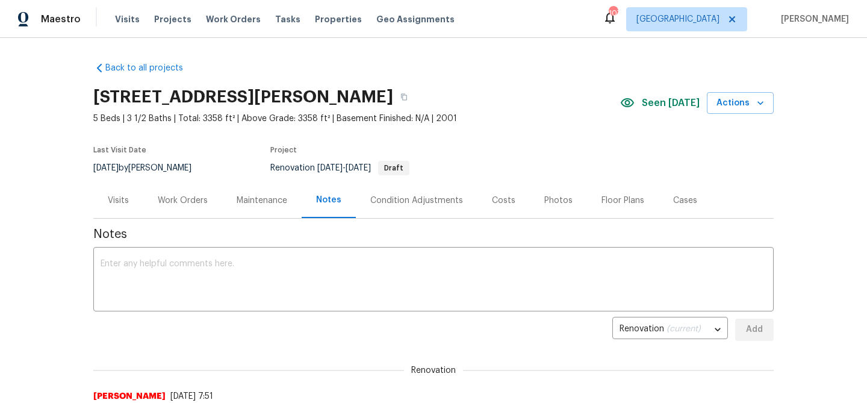
click at [176, 196] on div "Work Orders" at bounding box center [183, 200] width 50 height 12
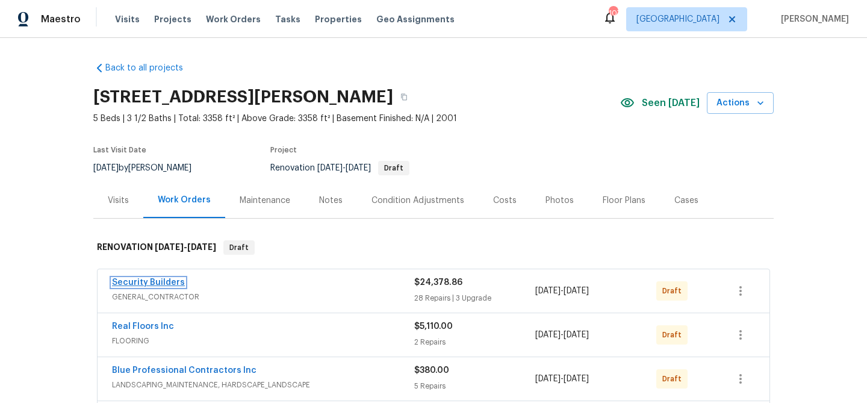
click at [169, 279] on link "Security Builders" at bounding box center [148, 282] width 73 height 8
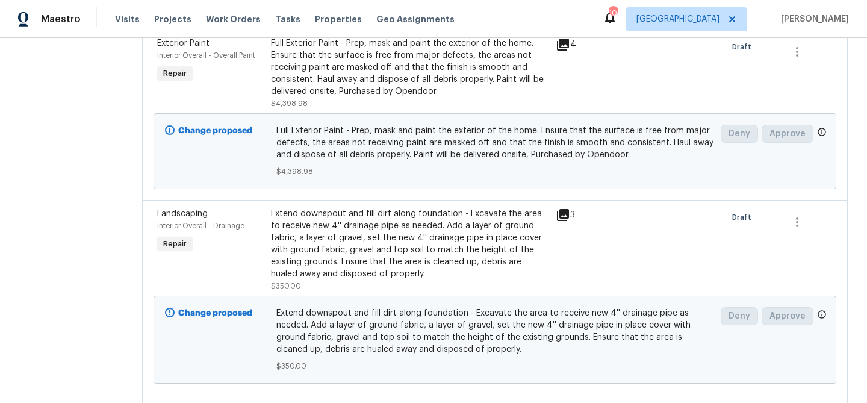
scroll to position [3387, 0]
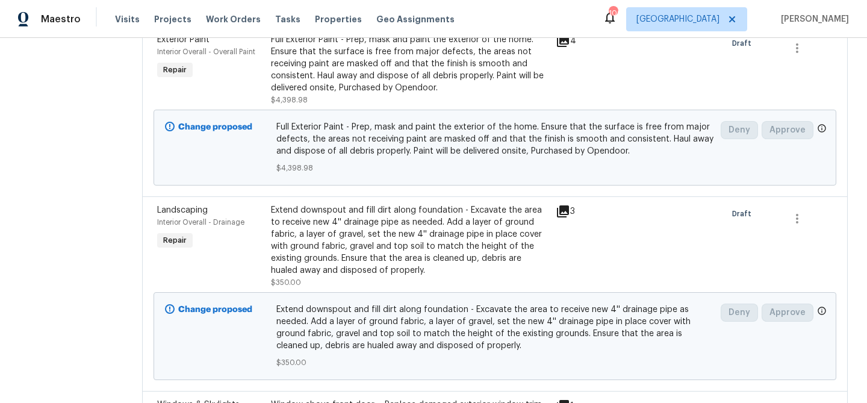
click at [495, 69] on div "Full Exterior Paint - Prep, mask and paint the exterior of the home. Ensure tha…" at bounding box center [410, 64] width 278 height 60
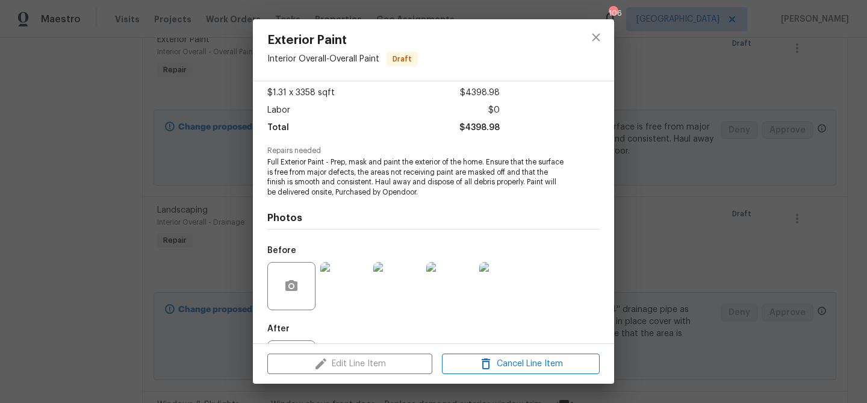
scroll to position [122, 0]
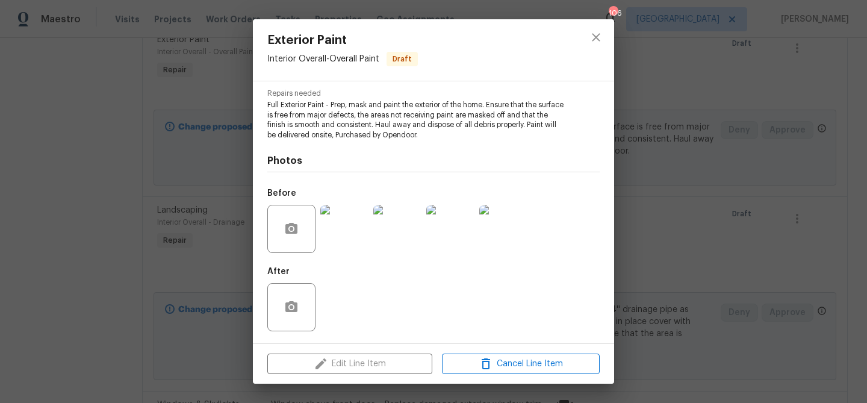
click at [350, 232] on img at bounding box center [344, 229] width 48 height 48
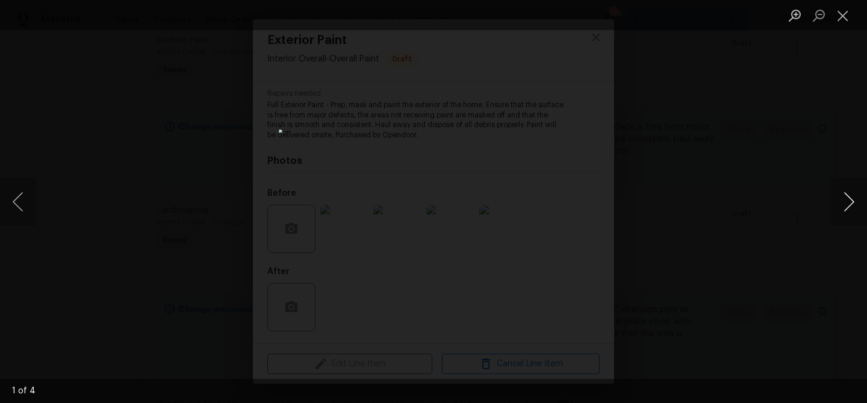
click at [855, 202] on button "Next image" at bounding box center [849, 202] width 36 height 48
click at [841, 11] on button "Close lightbox" at bounding box center [843, 15] width 24 height 21
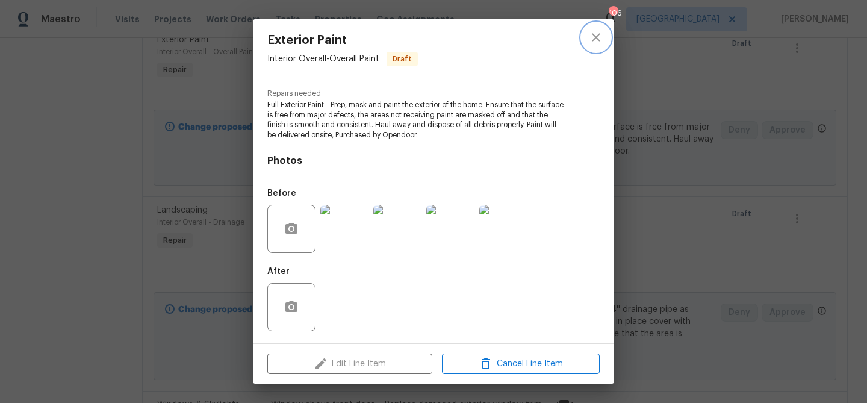
click at [596, 36] on icon "close" at bounding box center [596, 37] width 8 height 8
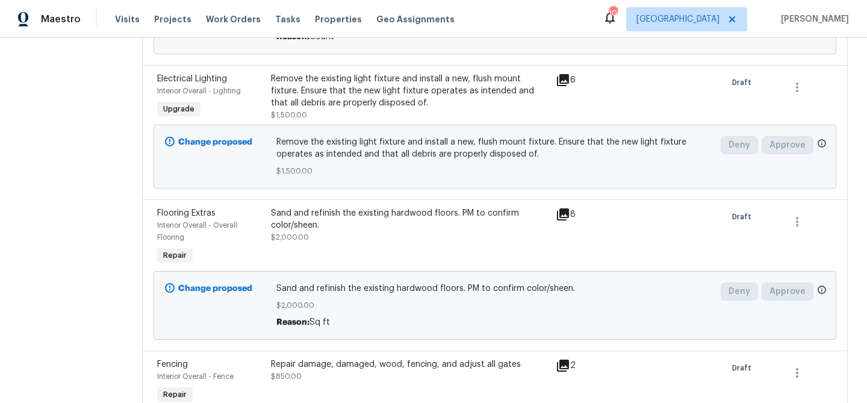
scroll to position [4821, 0]
